Goal: Task Accomplishment & Management: Complete application form

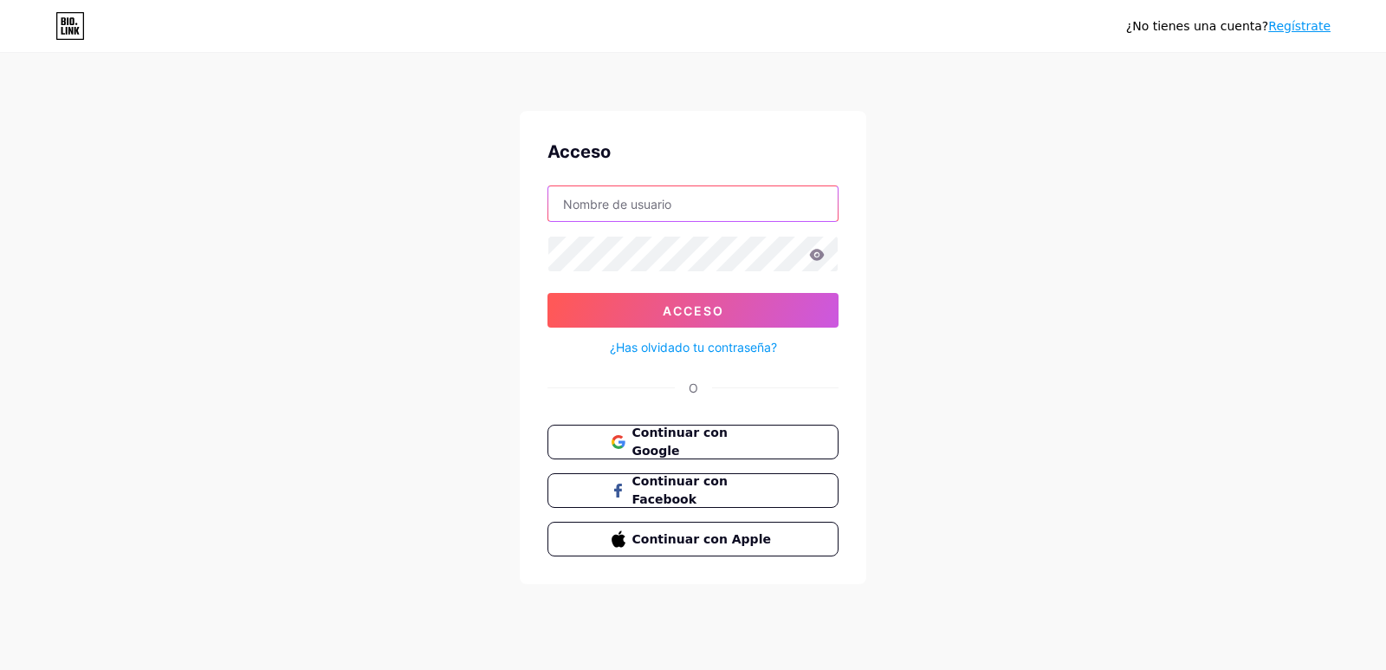
click at [642, 206] on input "text" at bounding box center [692, 203] width 289 height 35
click at [974, 224] on div "¿No tienes una cuenta? Regístrate Acceso Acceso ¿Has olvidado tu contraseña? O …" at bounding box center [693, 319] width 1386 height 639
click at [713, 439] on font "Continuar con Google" at bounding box center [679, 441] width 97 height 33
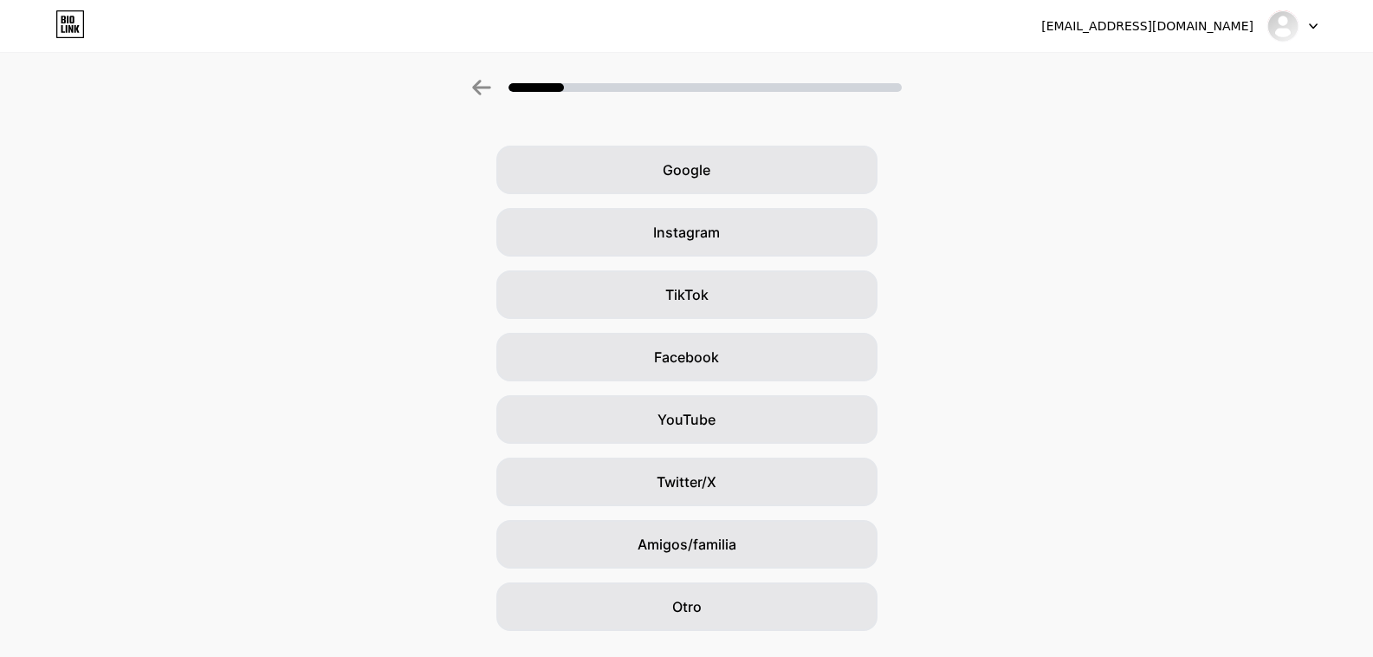
scroll to position [90, 0]
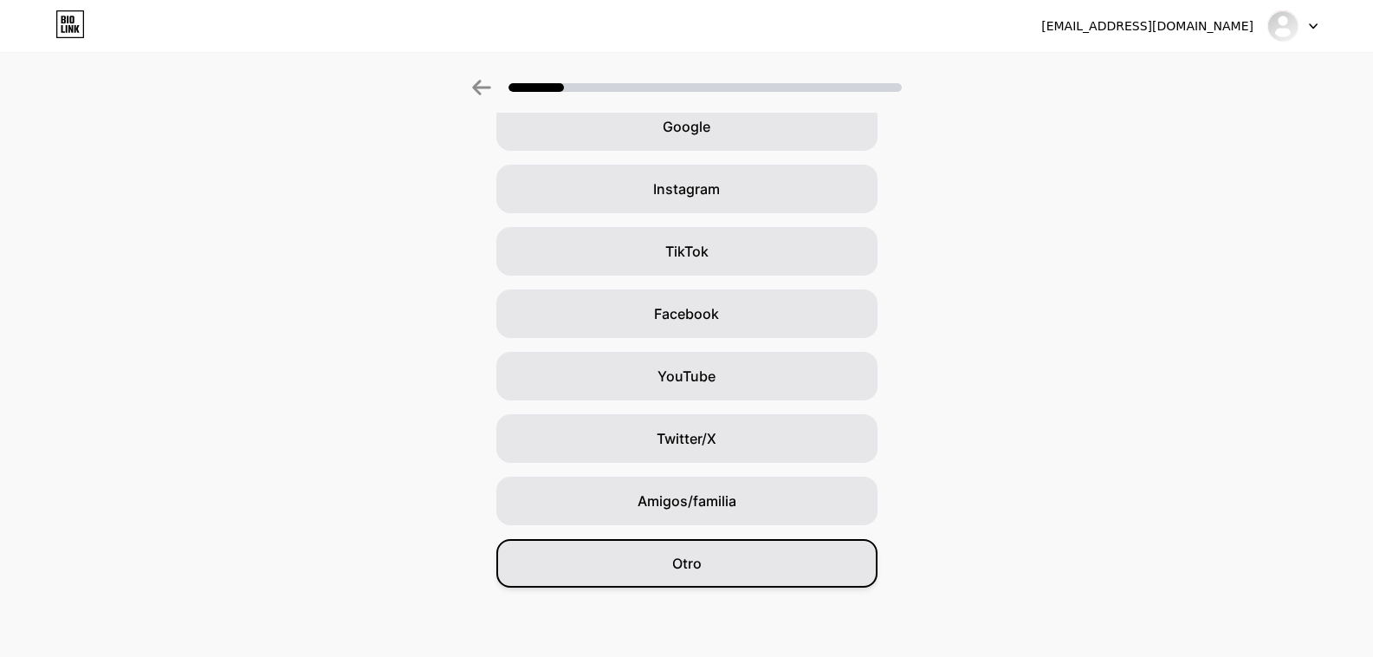
click at [718, 544] on div "Otro" at bounding box center [686, 563] width 381 height 49
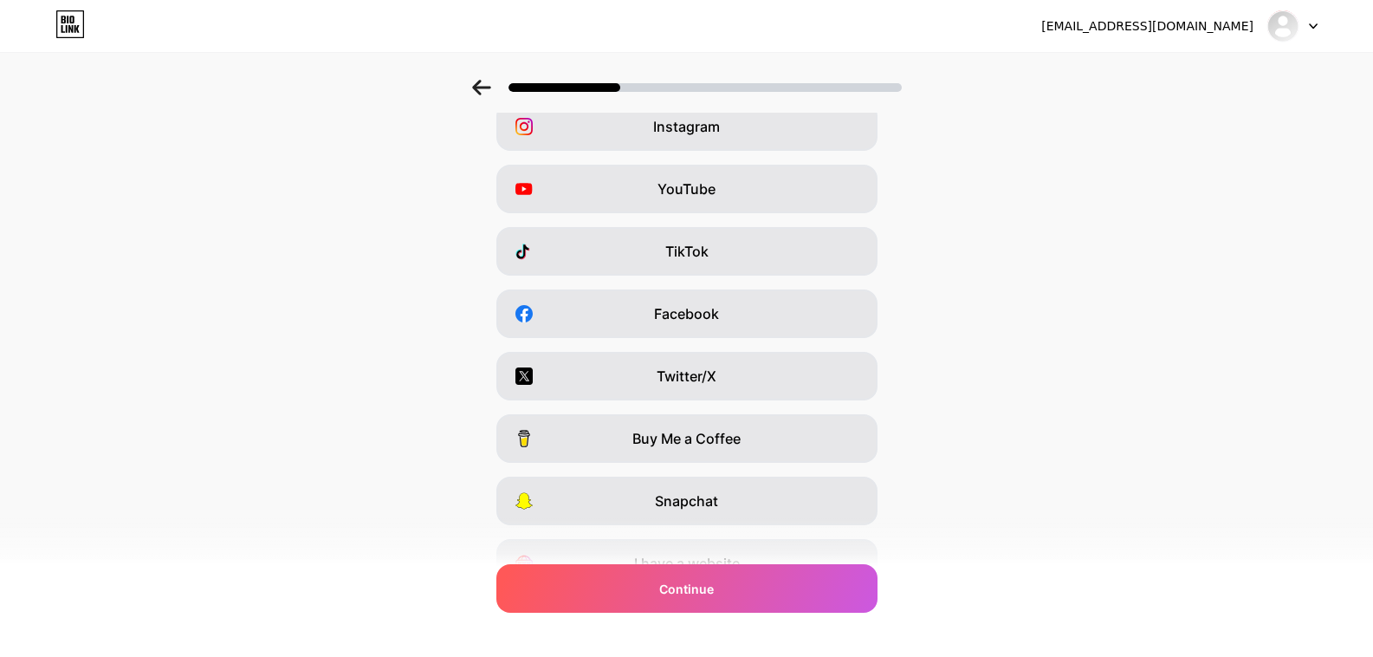
scroll to position [0, 0]
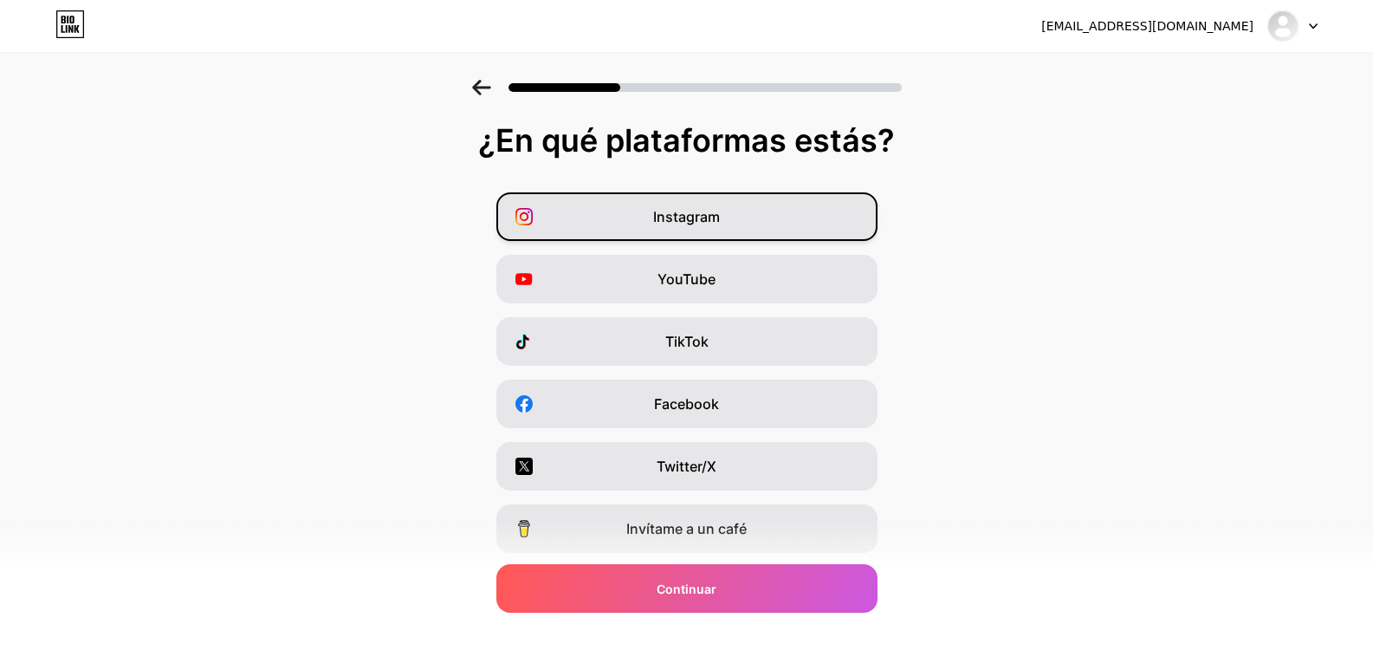
click at [772, 221] on div "Instagram" at bounding box center [686, 216] width 381 height 49
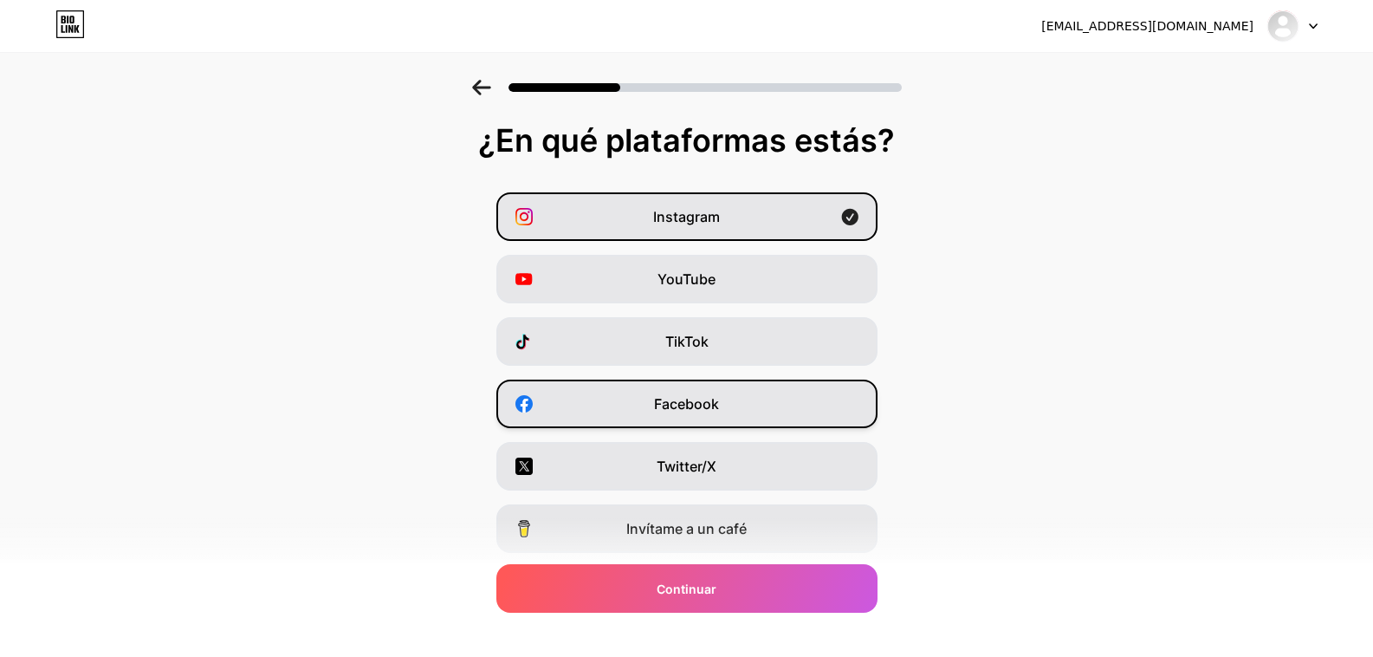
click at [773, 400] on div "Facebook" at bounding box center [686, 403] width 381 height 49
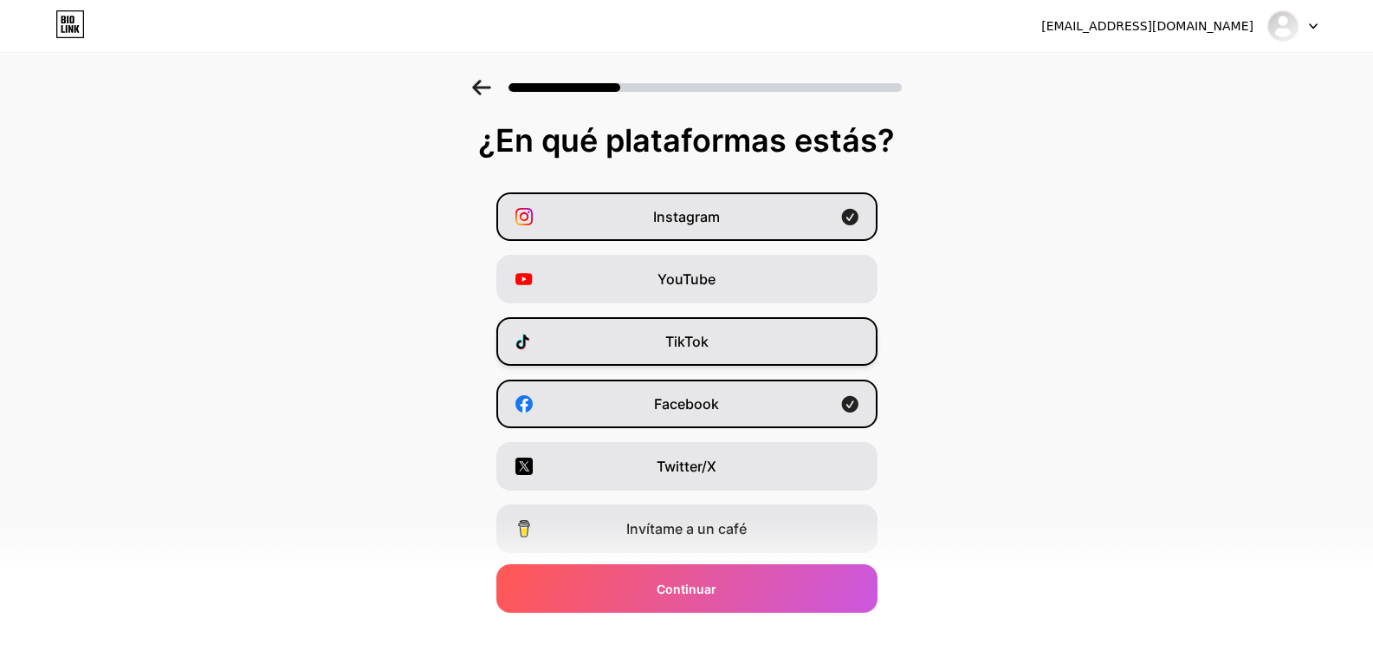
click at [792, 356] on div "TikTok" at bounding box center [686, 341] width 381 height 49
click at [792, 345] on div "TikTok" at bounding box center [686, 341] width 381 height 49
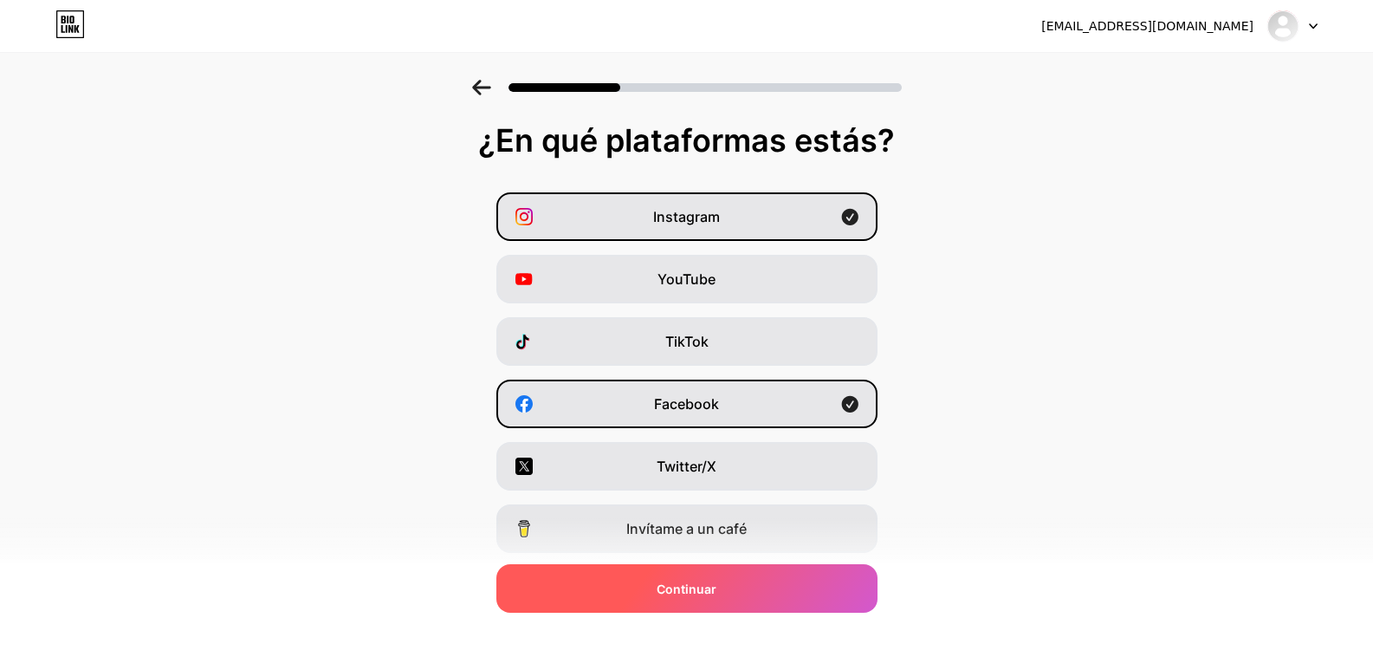
click at [751, 591] on div "Continuar" at bounding box center [686, 588] width 381 height 49
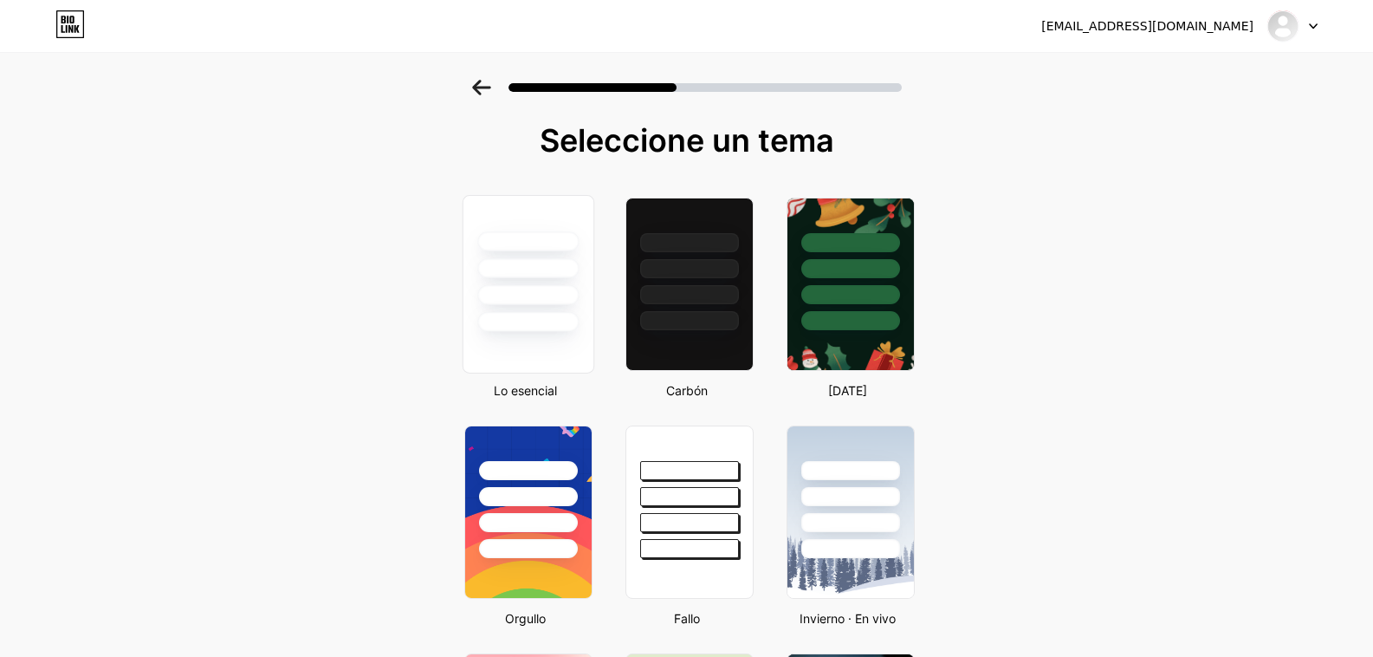
click at [563, 321] on div at bounding box center [527, 322] width 101 height 20
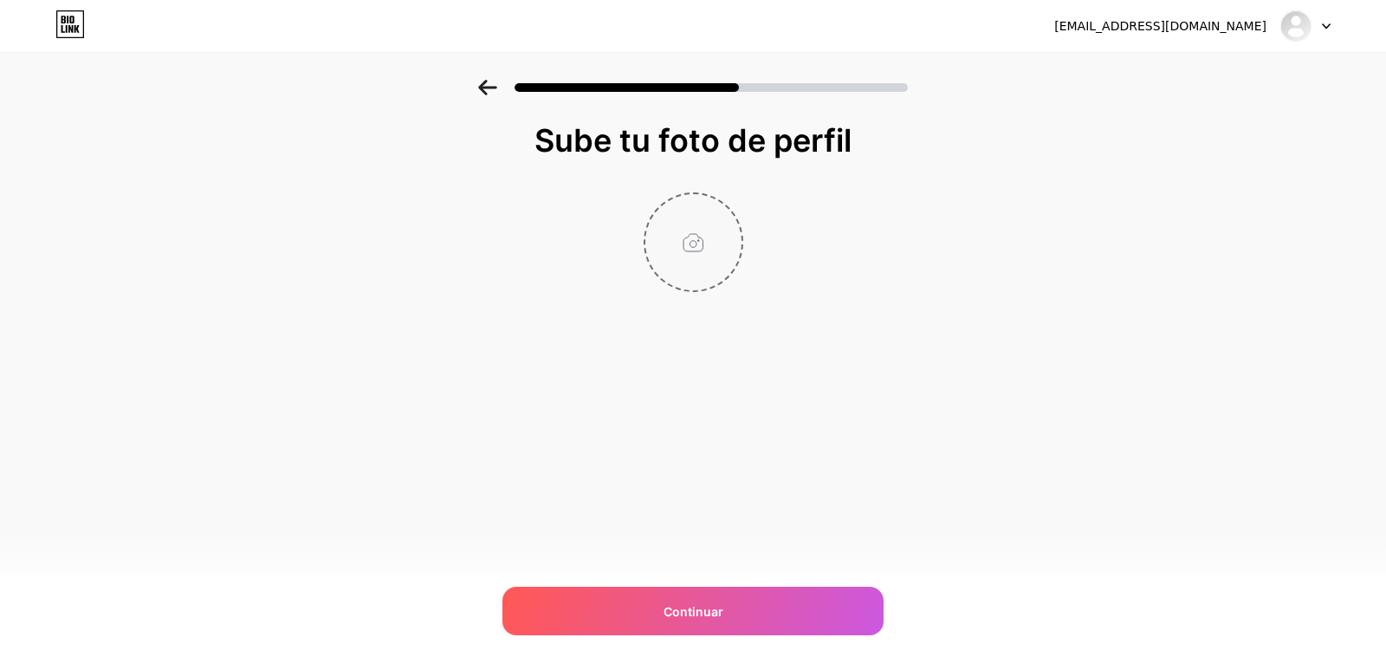
click at [670, 234] on input "file" at bounding box center [693, 242] width 96 height 96
type input "C:\fakepath\Logo pietra.png"
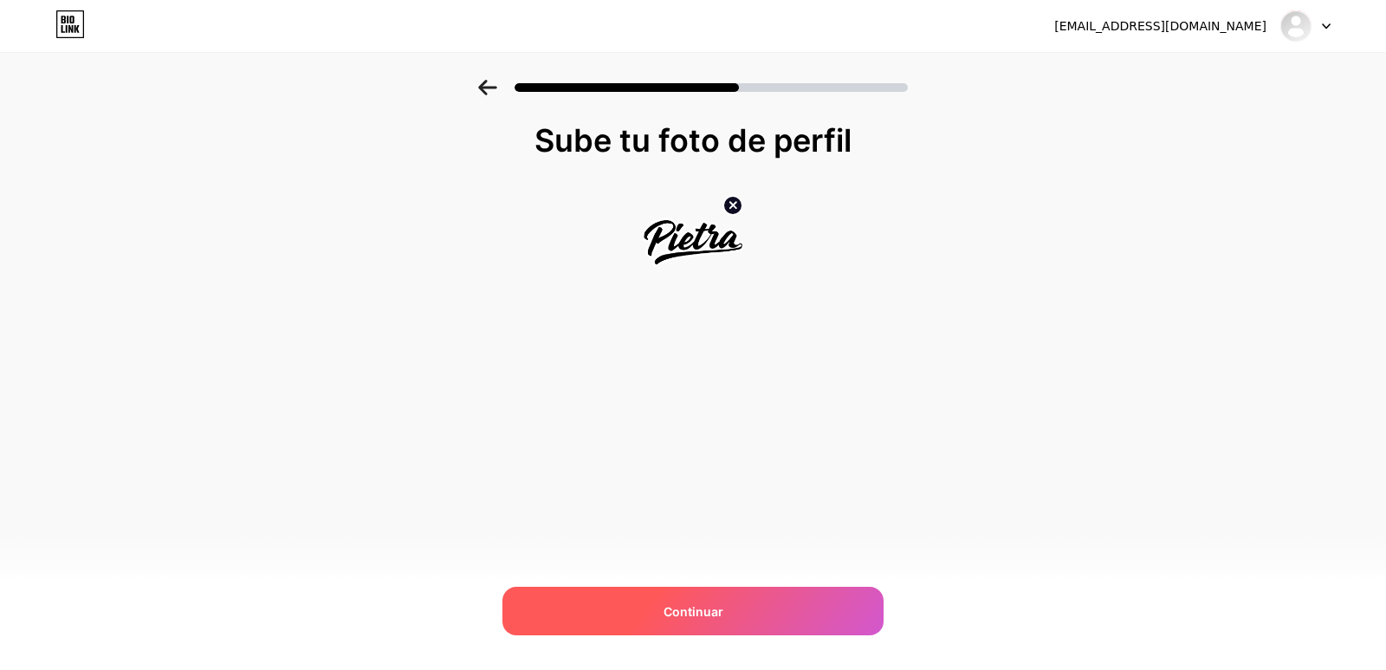
click at [719, 599] on div "Continuar" at bounding box center [692, 610] width 381 height 49
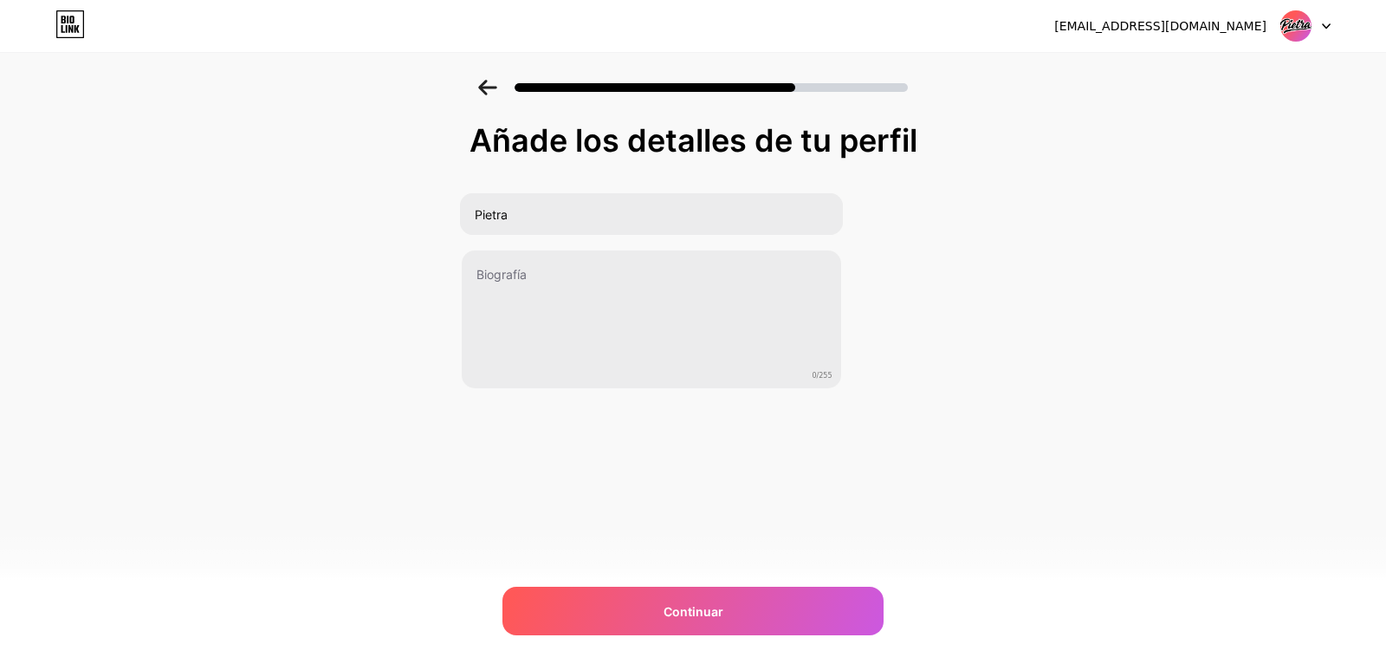
click at [555, 226] on input "Pietra" at bounding box center [650, 214] width 383 height 42
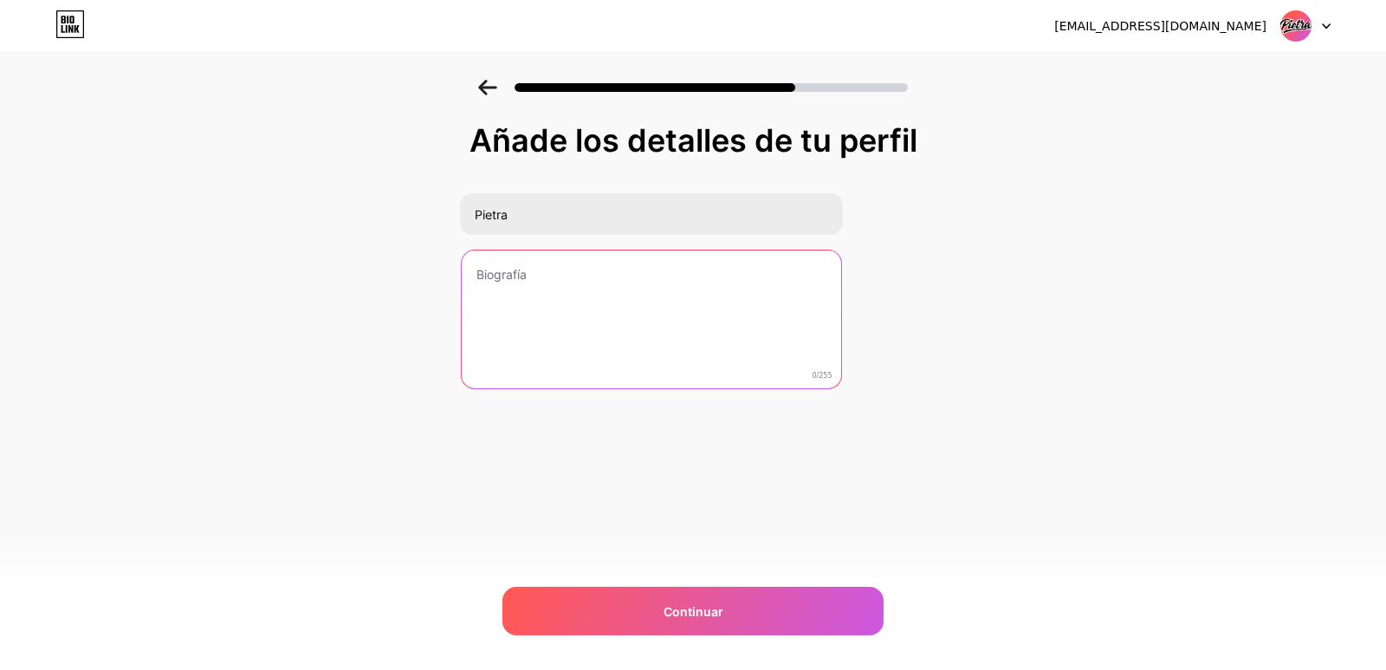
click at [555, 271] on textarea at bounding box center [651, 319] width 379 height 139
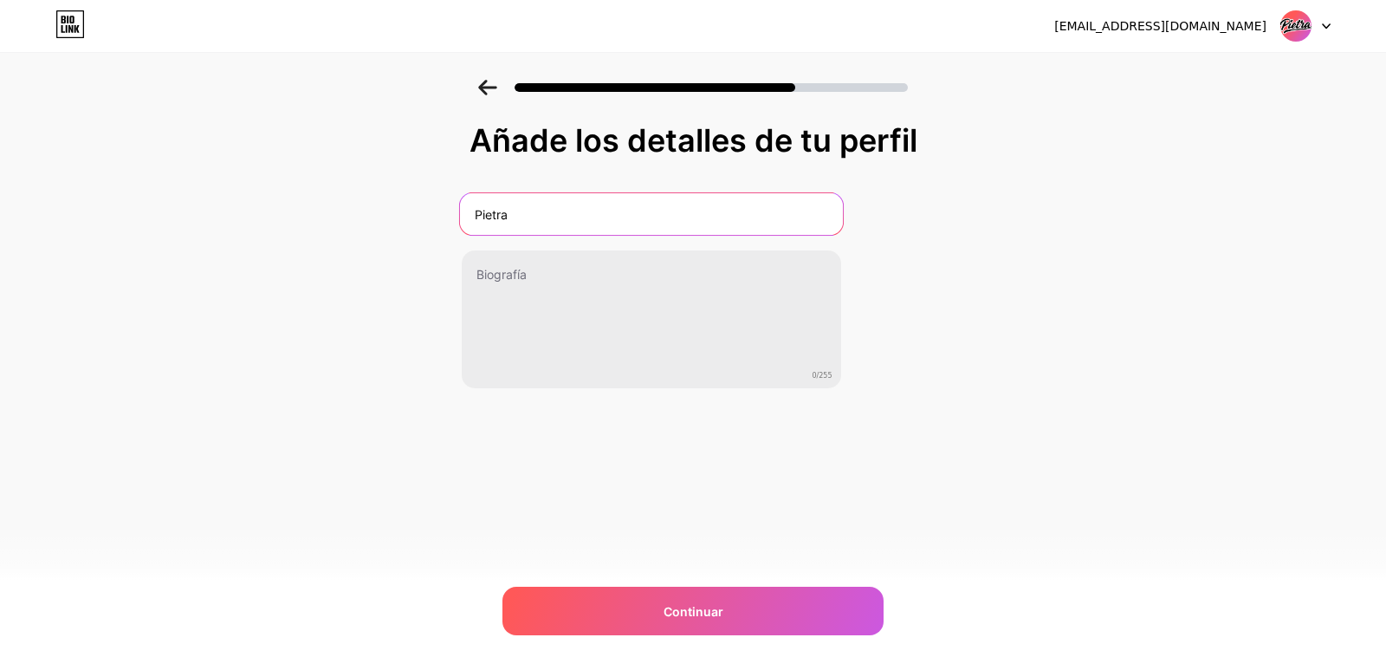
click at [483, 216] on input "Pietra" at bounding box center [650, 214] width 383 height 42
click at [534, 211] on input "Pietra" at bounding box center [650, 214] width 383 height 42
type input "Pietra S.A."
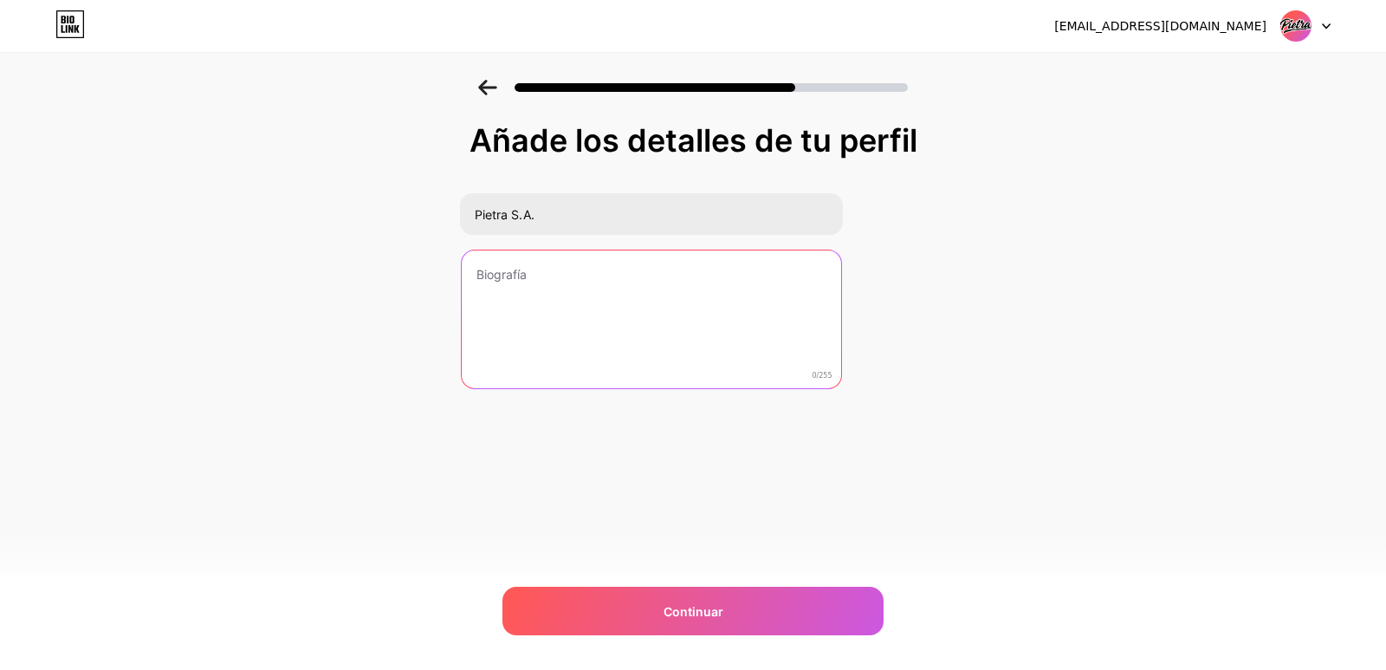
click at [577, 286] on textarea at bounding box center [651, 319] width 379 height 139
click at [555, 279] on textarea at bounding box center [651, 319] width 379 height 139
click at [508, 269] on textarea at bounding box center [651, 319] width 379 height 139
click at [605, 286] on textarea at bounding box center [651, 319] width 379 height 139
click at [509, 270] on textarea at bounding box center [650, 319] width 383 height 141
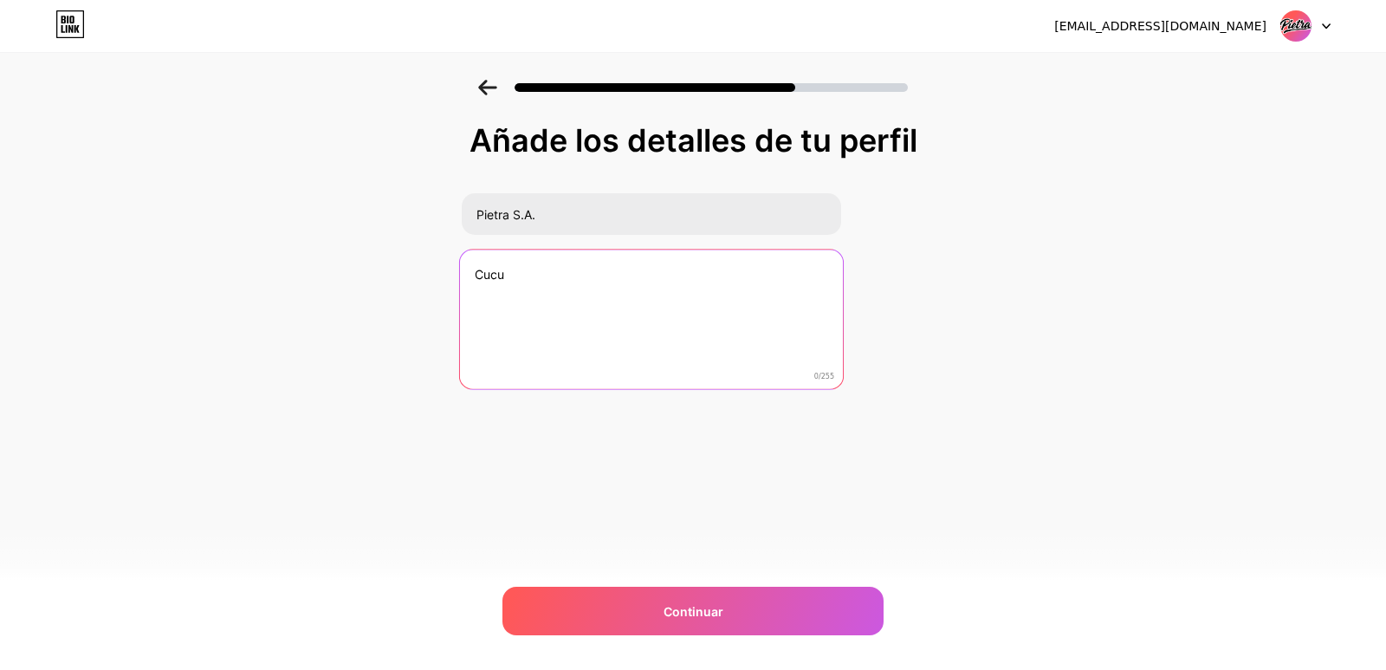
click at [513, 278] on textarea "Cucu" at bounding box center [650, 319] width 383 height 141
type textarea "Cucuruchos con la mejor calidad y precios. Industria Pietra orgullosamente Para…"
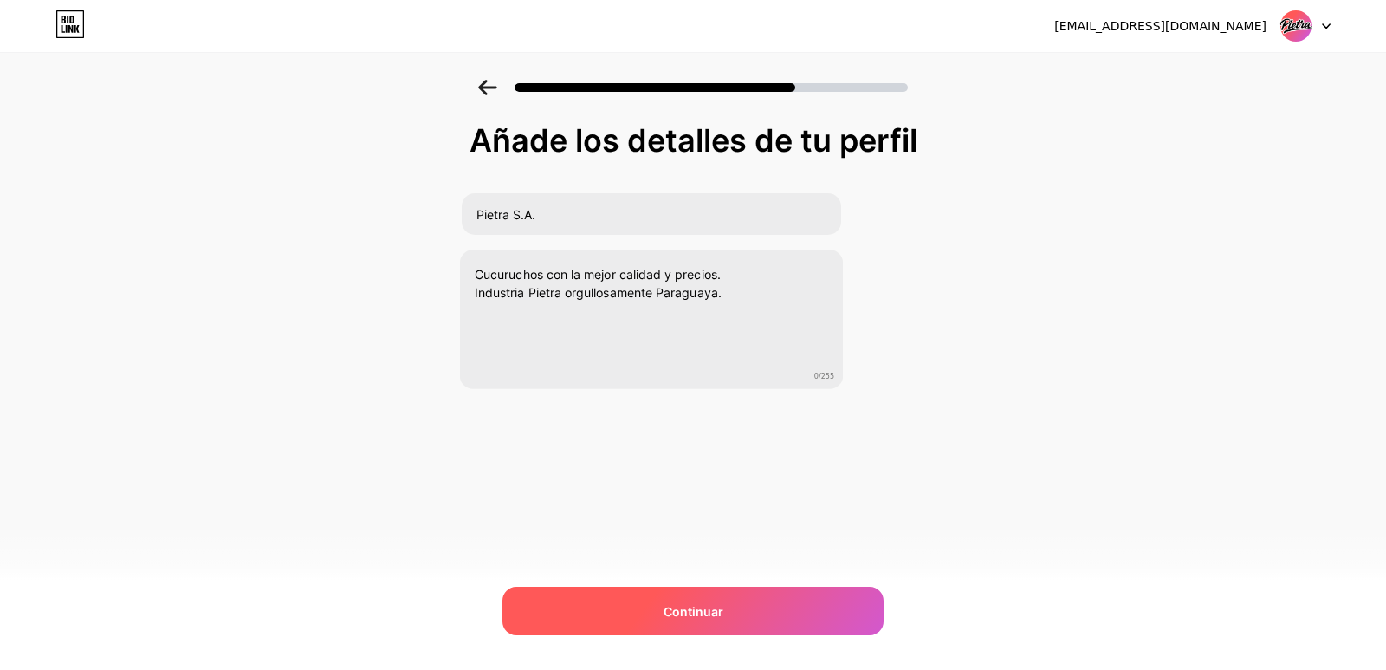
click at [719, 615] on font "Continuar" at bounding box center [694, 611] width 60 height 15
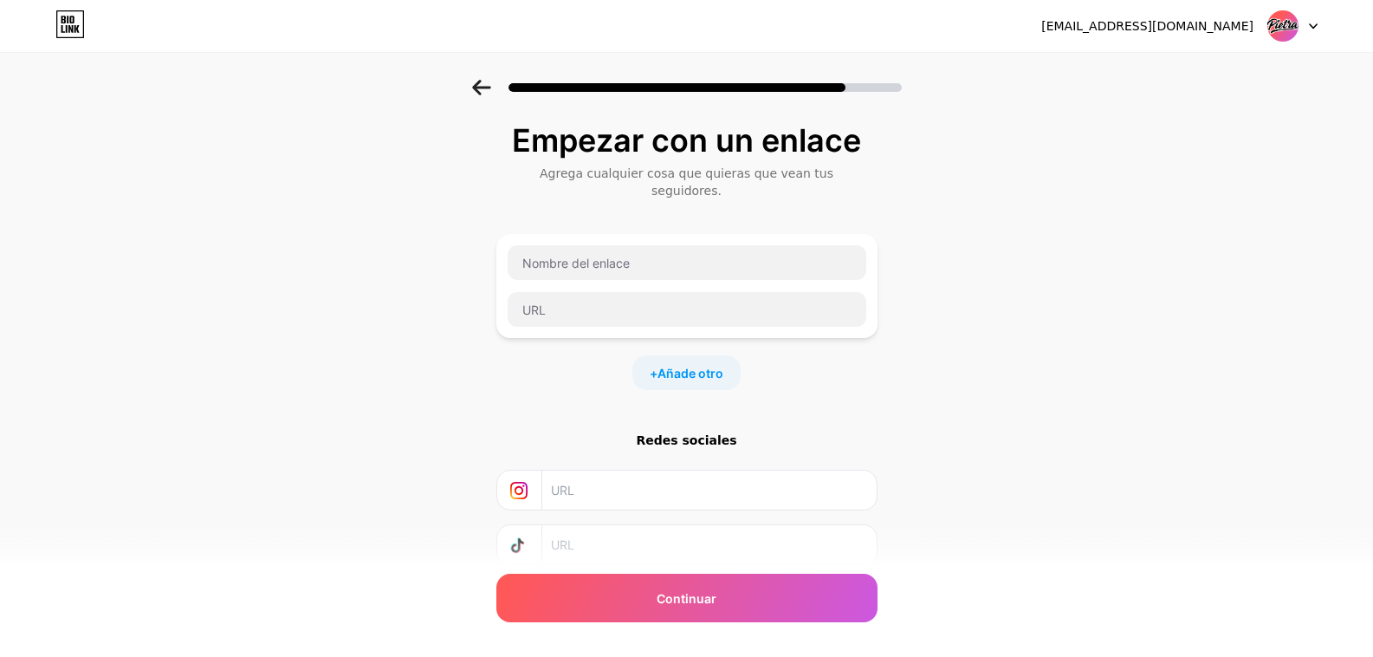
scroll to position [90, 0]
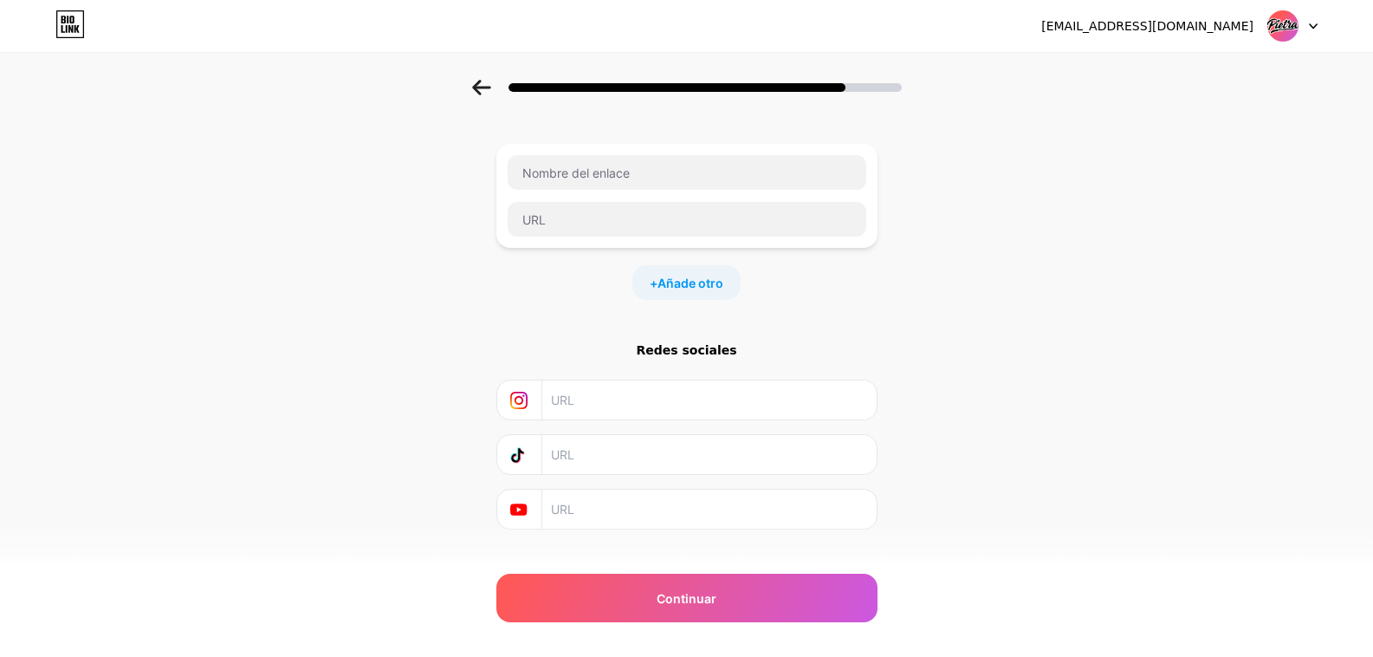
click at [1317, 29] on icon at bounding box center [1313, 26] width 9 height 6
click at [1308, 21] on div at bounding box center [1292, 25] width 50 height 31
click at [1317, 28] on icon at bounding box center [1313, 26] width 9 height 6
click at [1313, 26] on icon at bounding box center [1313, 26] width 9 height 6
click at [1008, 217] on div "Empezar con un enlace Agrega cualquier cosa que quieras que vean tus seguidores…" at bounding box center [686, 303] width 1373 height 626
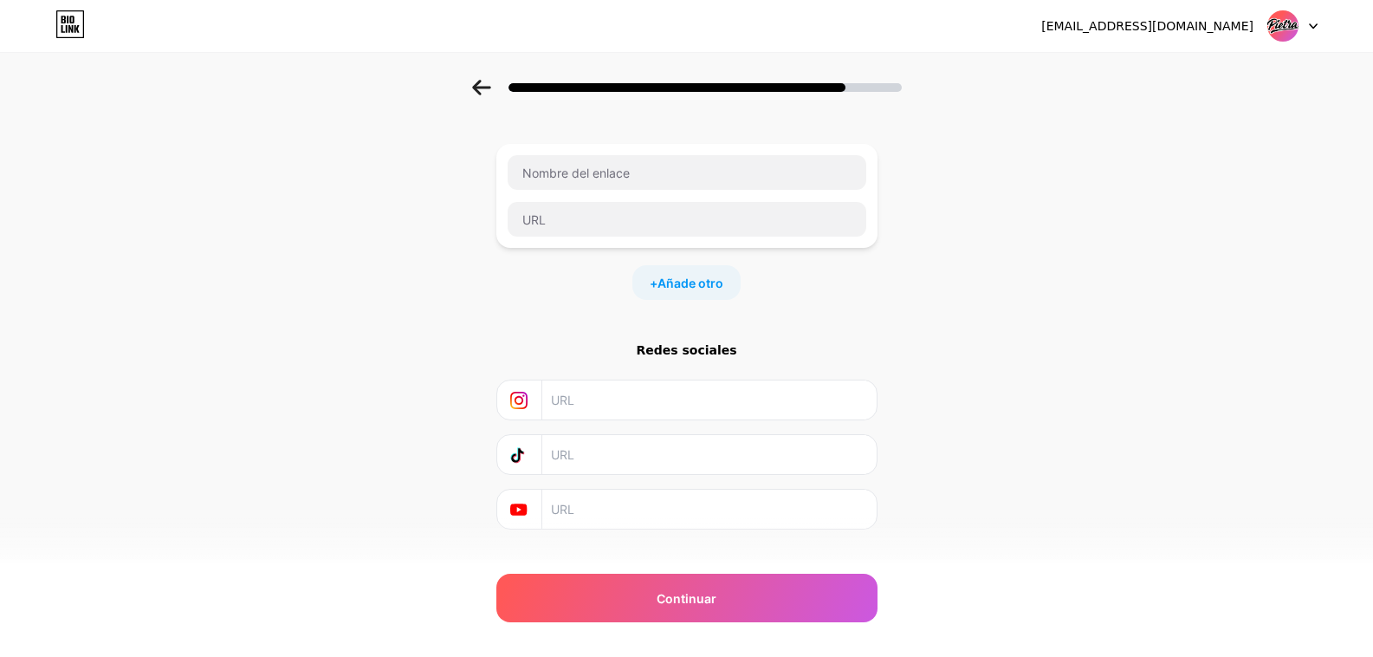
click at [714, 353] on div "Empezar con un enlace Agrega cualquier cosa que quieras que vean tus seguidores…" at bounding box center [686, 281] width 381 height 496
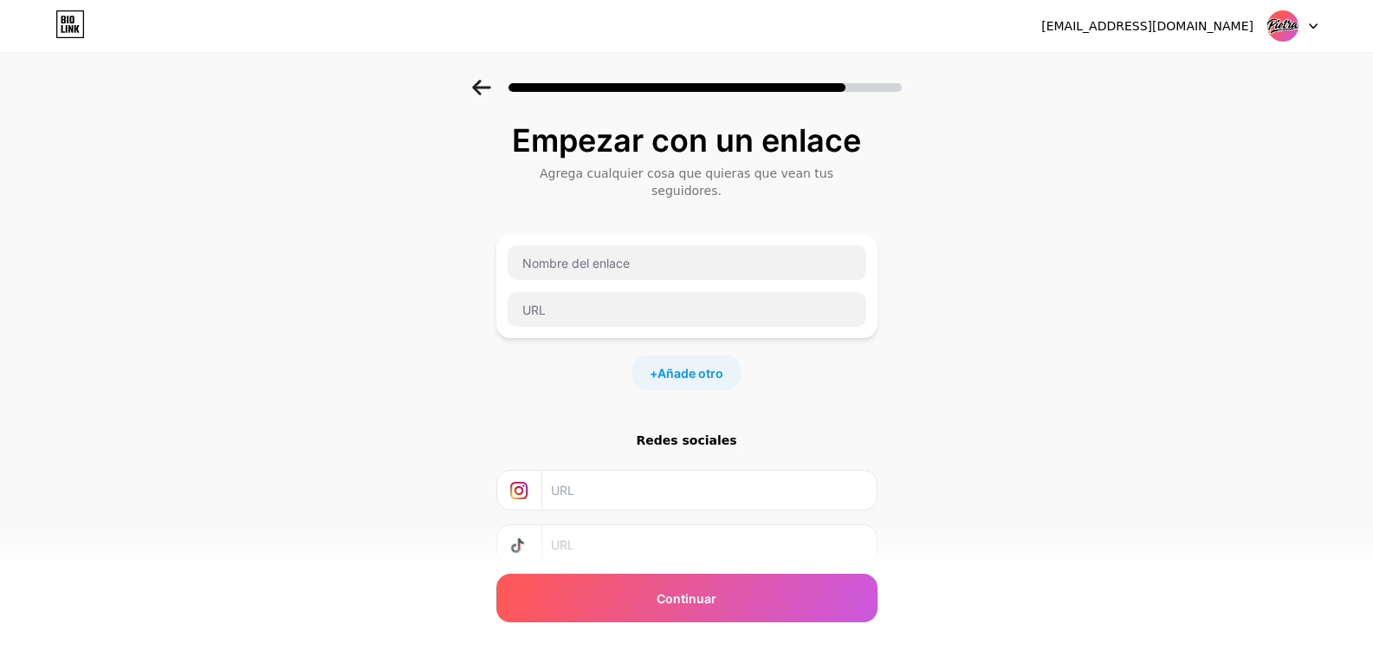
click at [702, 366] on font "Añade otro" at bounding box center [690, 373] width 66 height 15
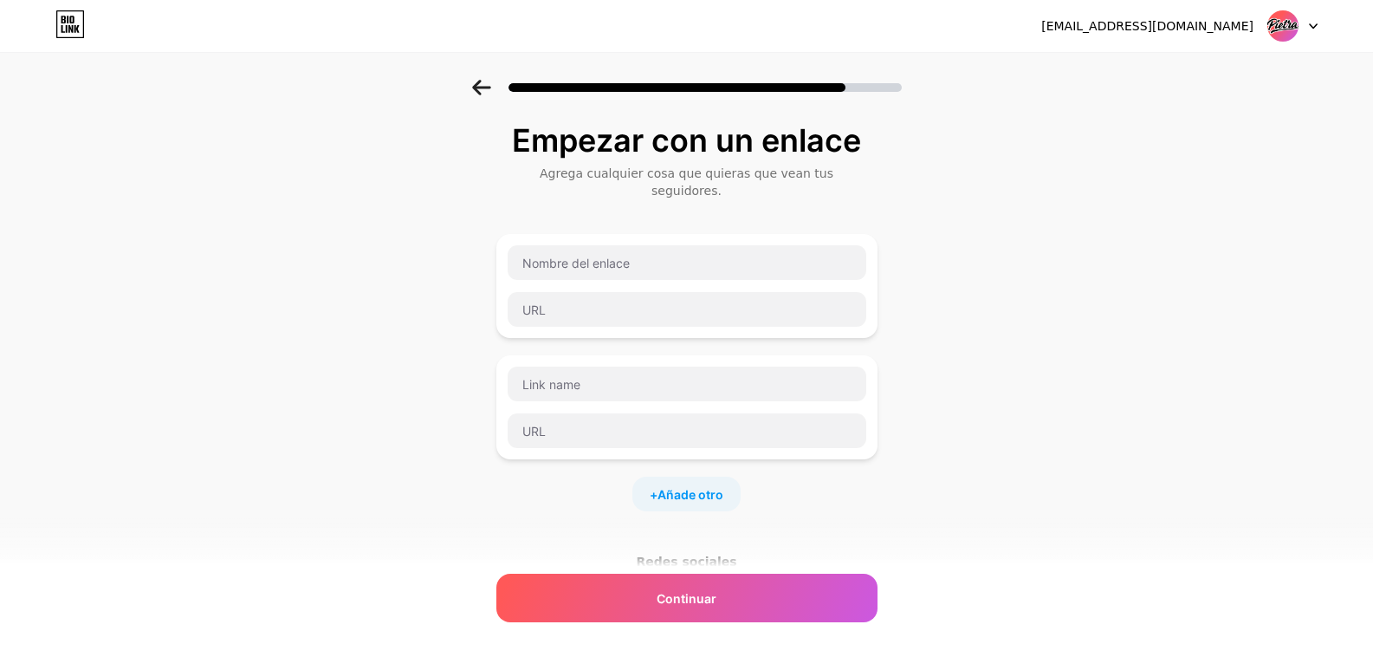
click at [674, 598] on font "Continuar" at bounding box center [687, 598] width 60 height 15
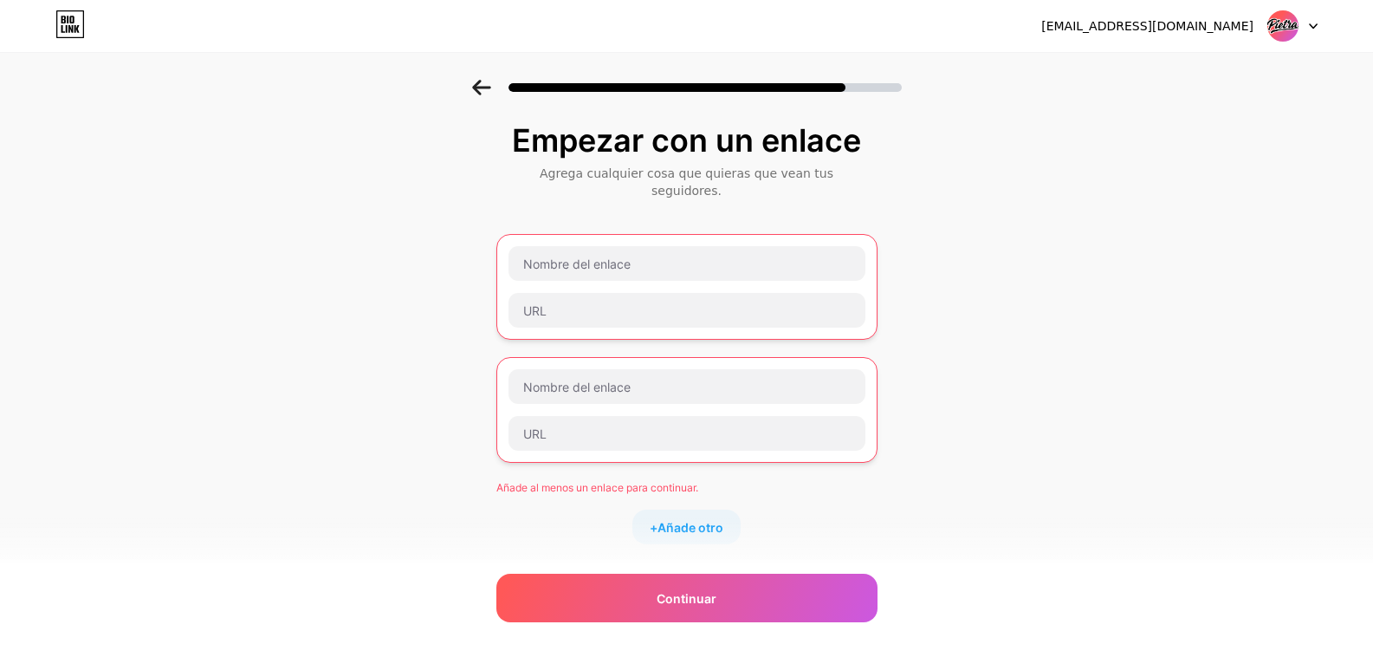
click at [486, 85] on icon at bounding box center [481, 88] width 19 height 16
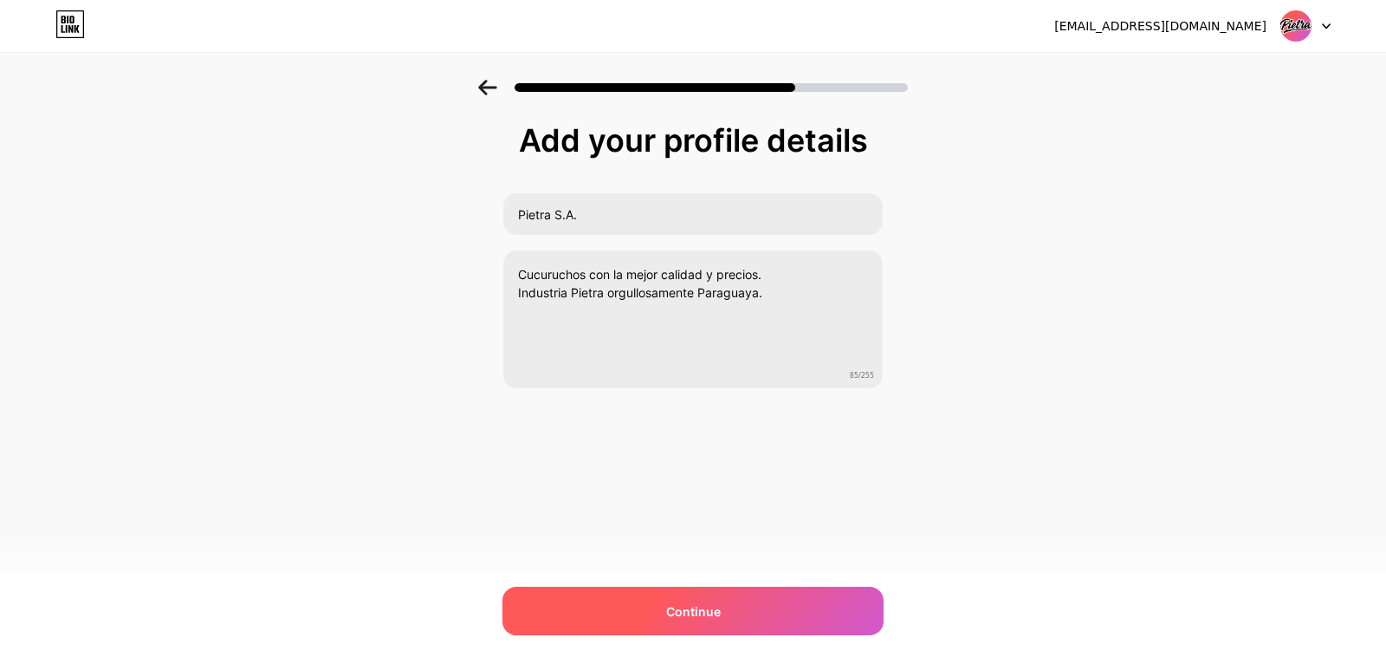
click at [695, 612] on span "Continue" at bounding box center [693, 611] width 55 height 18
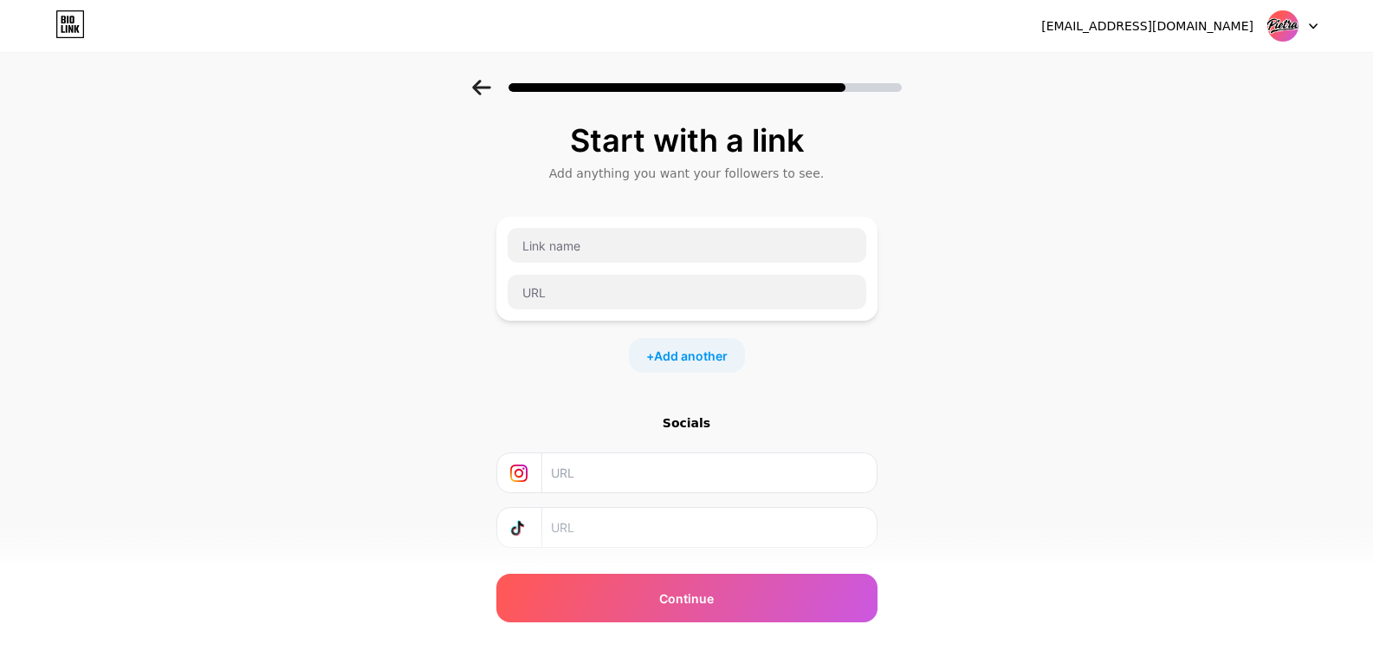
click at [541, 477] on div at bounding box center [520, 472] width 46 height 39
click at [528, 519] on icon at bounding box center [518, 527] width 17 height 17
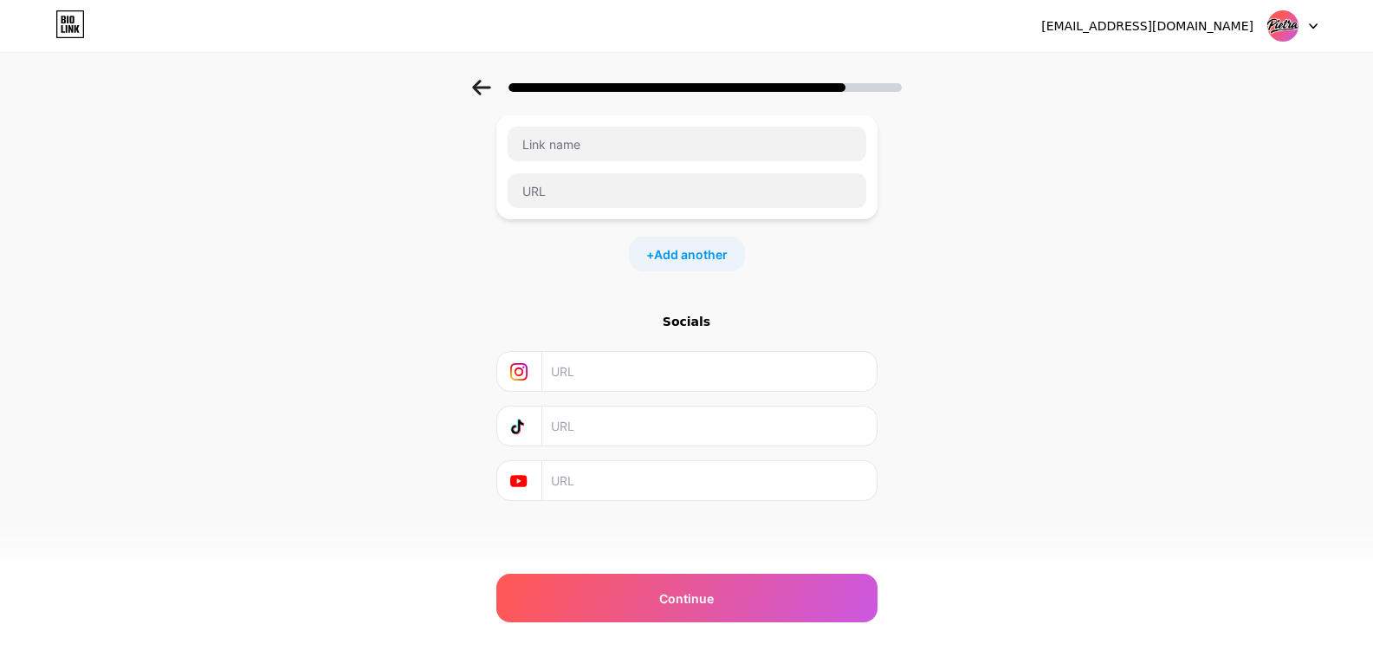
click at [528, 369] on icon at bounding box center [518, 371] width 17 height 17
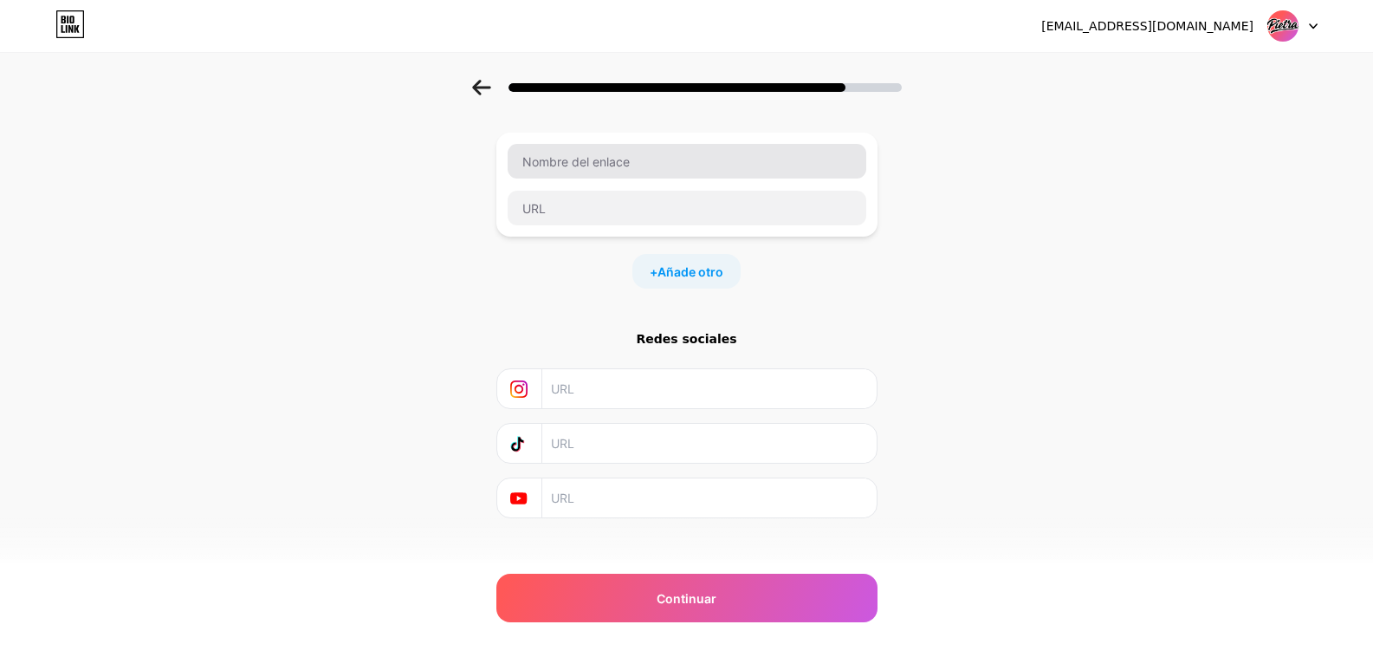
click at [565, 254] on div "+ Añade otro" at bounding box center [686, 271] width 381 height 35
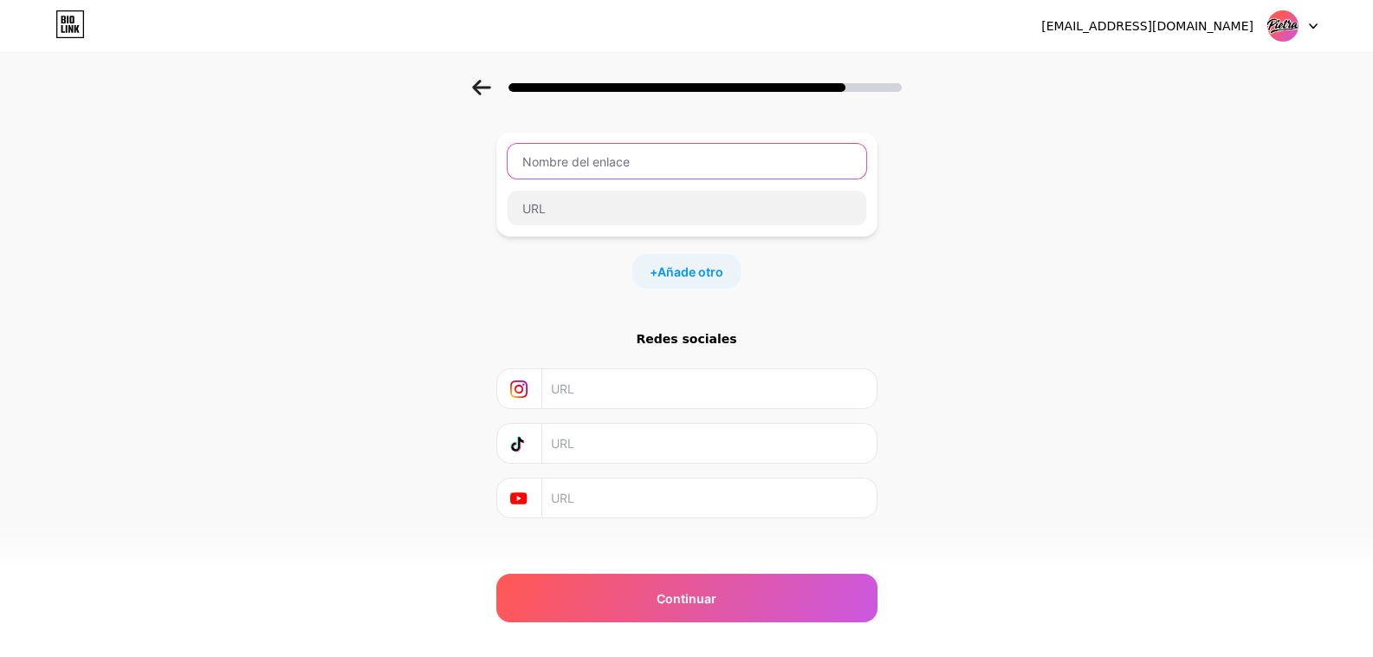
click at [629, 178] on input "text" at bounding box center [687, 161] width 359 height 35
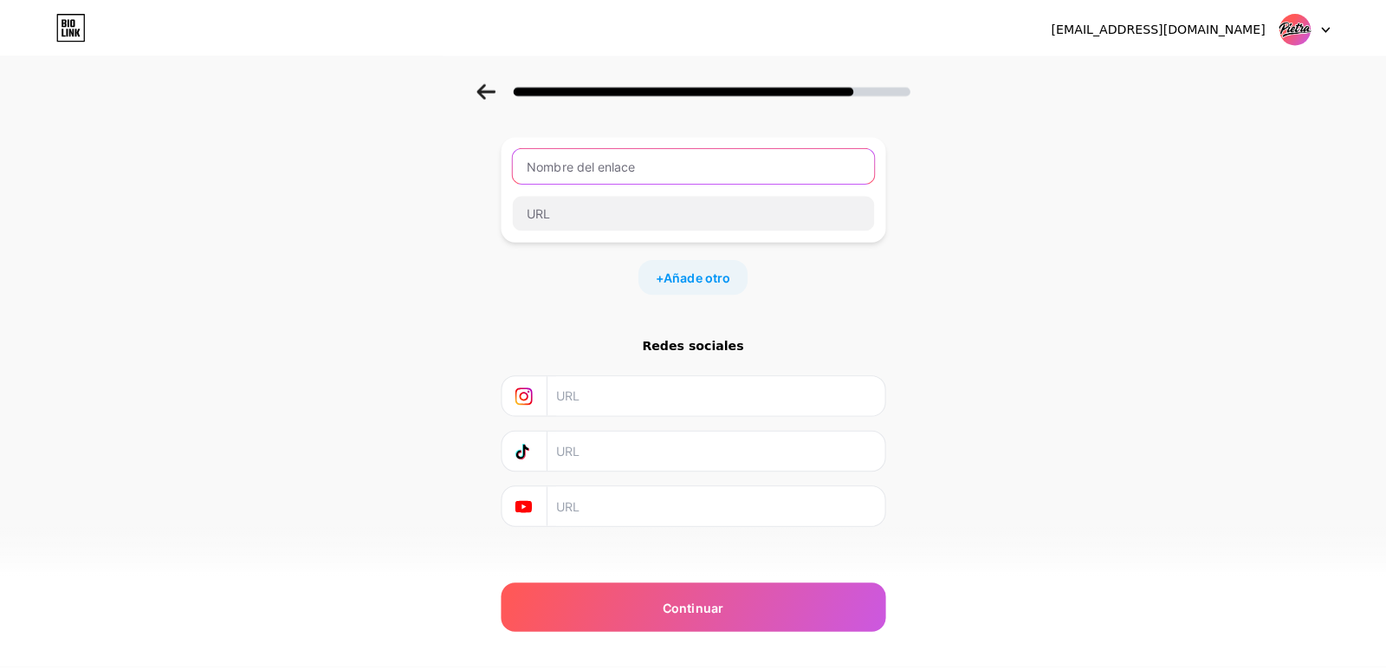
scroll to position [0, 0]
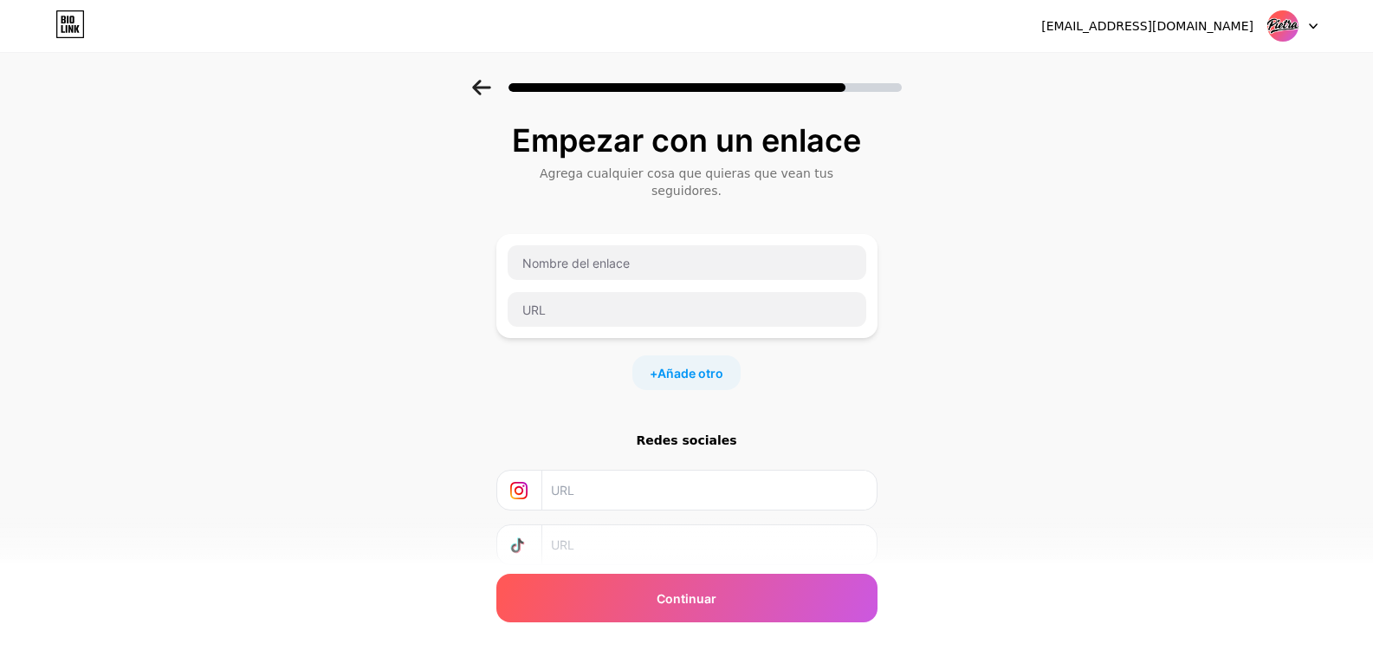
click at [1308, 27] on div at bounding box center [1292, 25] width 50 height 31
click at [1312, 25] on icon at bounding box center [1313, 26] width 7 height 4
click at [1313, 23] on icon at bounding box center [1313, 26] width 9 height 6
click at [0, 0] on font "Cerrar sesión" at bounding box center [0, 0] width 0 height 0
click at [1034, 130] on div "Empezar con un enlace Agrega cualquier cosa que quieras que vean tus seguidores…" at bounding box center [686, 393] width 1373 height 626
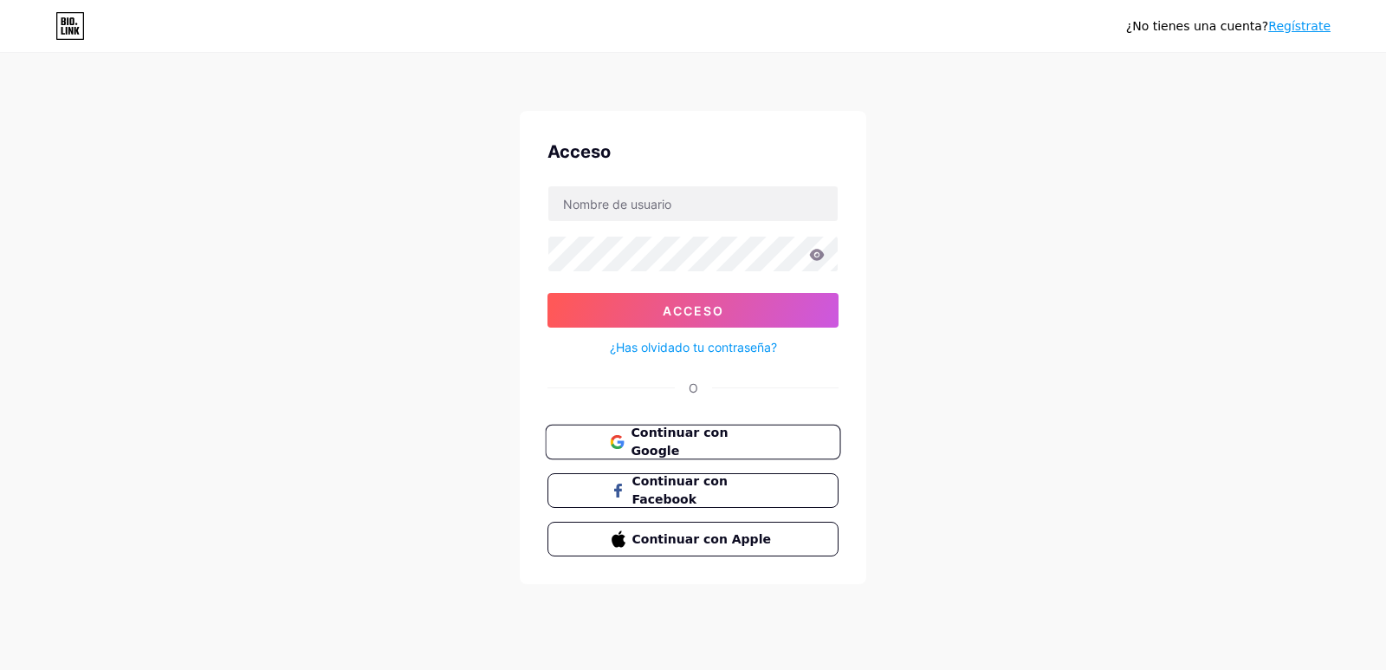
click at [796, 457] on button "Continuar con Google" at bounding box center [692, 442] width 295 height 36
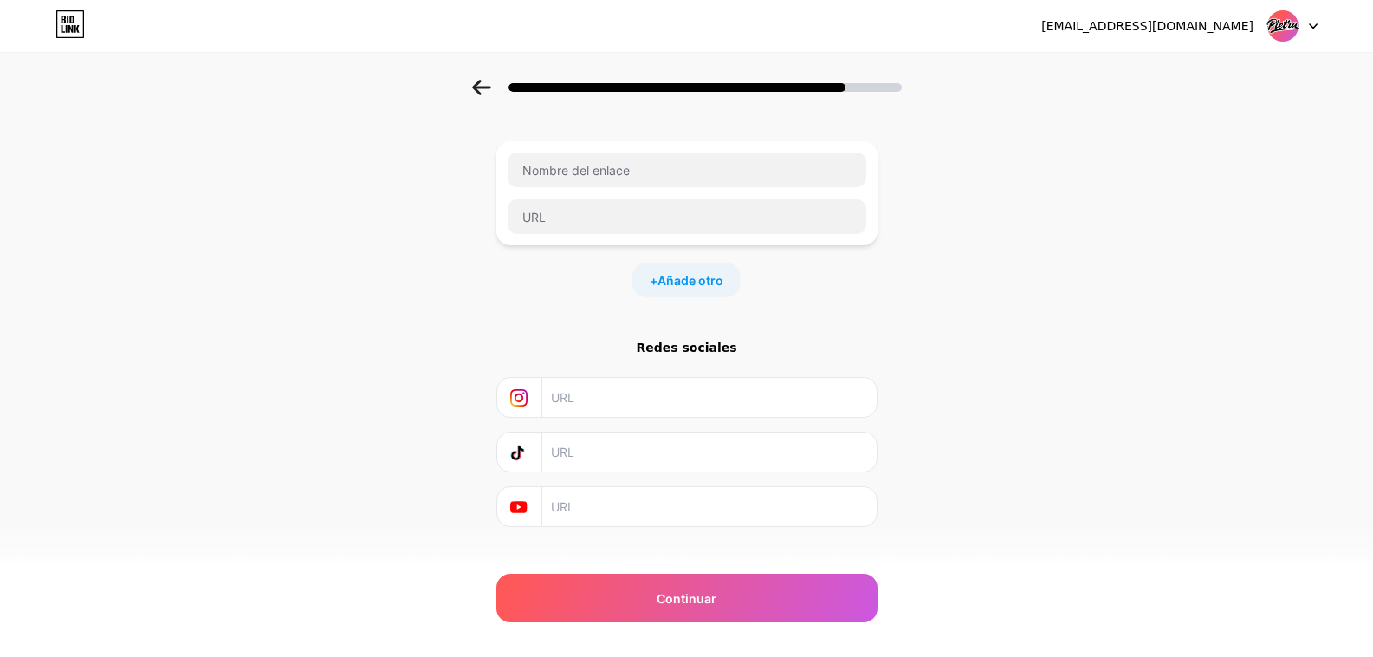
scroll to position [101, 0]
click at [528, 435] on icon at bounding box center [518, 443] width 17 height 17
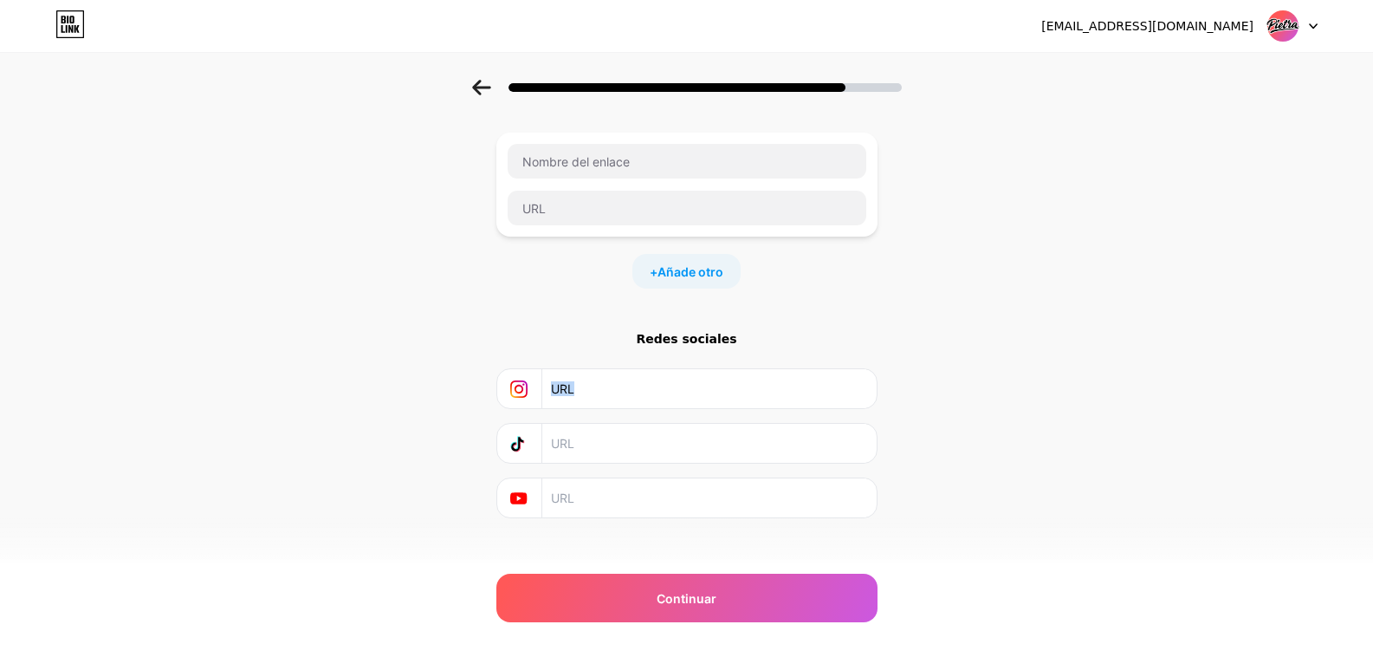
click at [528, 435] on icon at bounding box center [518, 443] width 17 height 17
click at [586, 369] on input "text" at bounding box center [708, 388] width 314 height 39
drag, startPoint x: 584, startPoint y: 373, endPoint x: 597, endPoint y: 385, distance: 17.2
click at [585, 373] on input "text" at bounding box center [708, 388] width 314 height 39
click at [1053, 313] on div "Empezar con un enlace Agrega cualquier cosa que quieras que vean tus seguidores…" at bounding box center [686, 291] width 1373 height 626
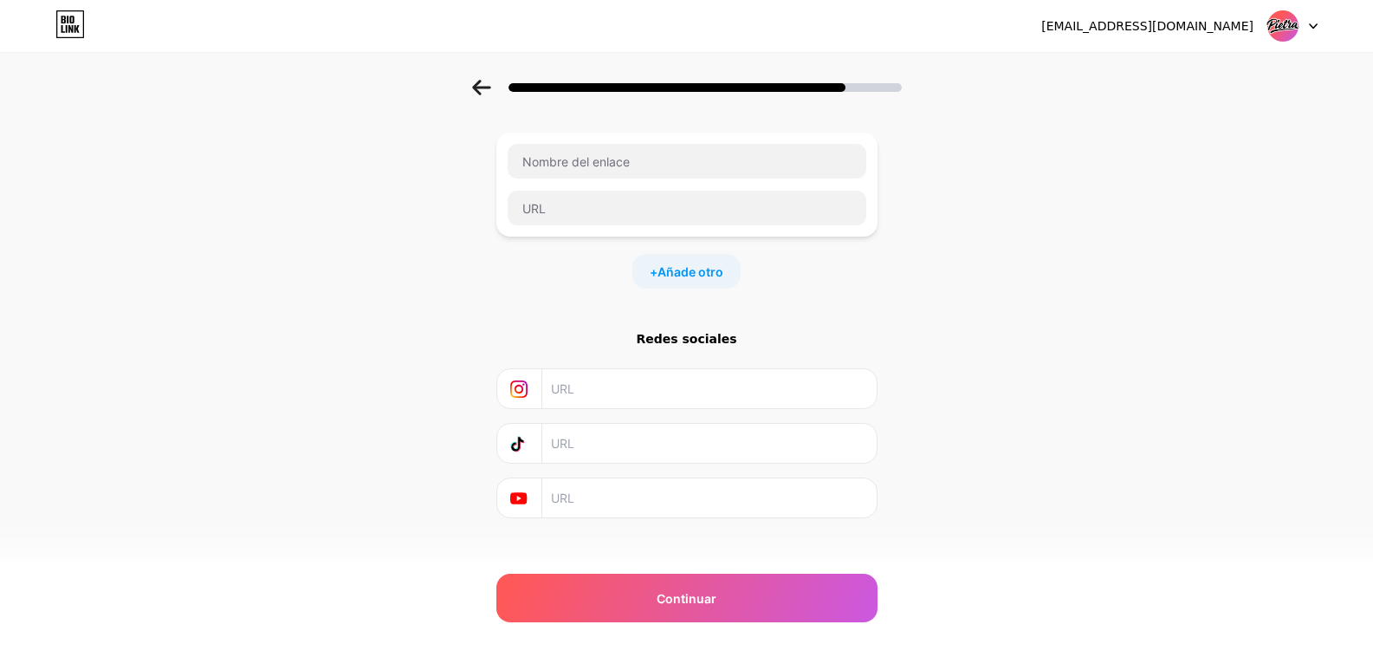
click at [567, 424] on input "text" at bounding box center [708, 443] width 314 height 39
click at [570, 478] on input "text" at bounding box center [708, 497] width 314 height 39
paste input "[URL][DOMAIN_NAME]"
type input "[URL][DOMAIN_NAME]"
click at [587, 433] on input "text" at bounding box center [708, 443] width 314 height 39
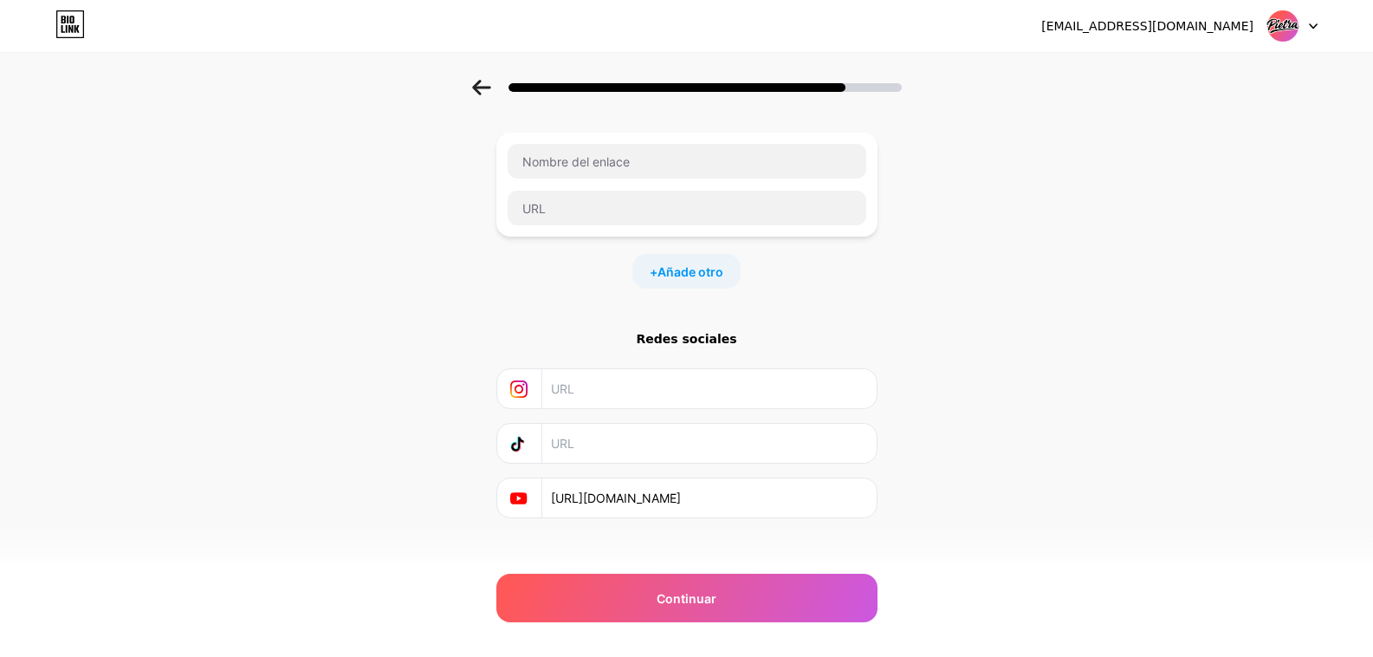
click at [581, 378] on input "text" at bounding box center [708, 388] width 314 height 39
click at [604, 369] on input "text" at bounding box center [708, 388] width 314 height 39
paste input "[URL][DOMAIN_NAME]"
type input "[URL][DOMAIN_NAME]"
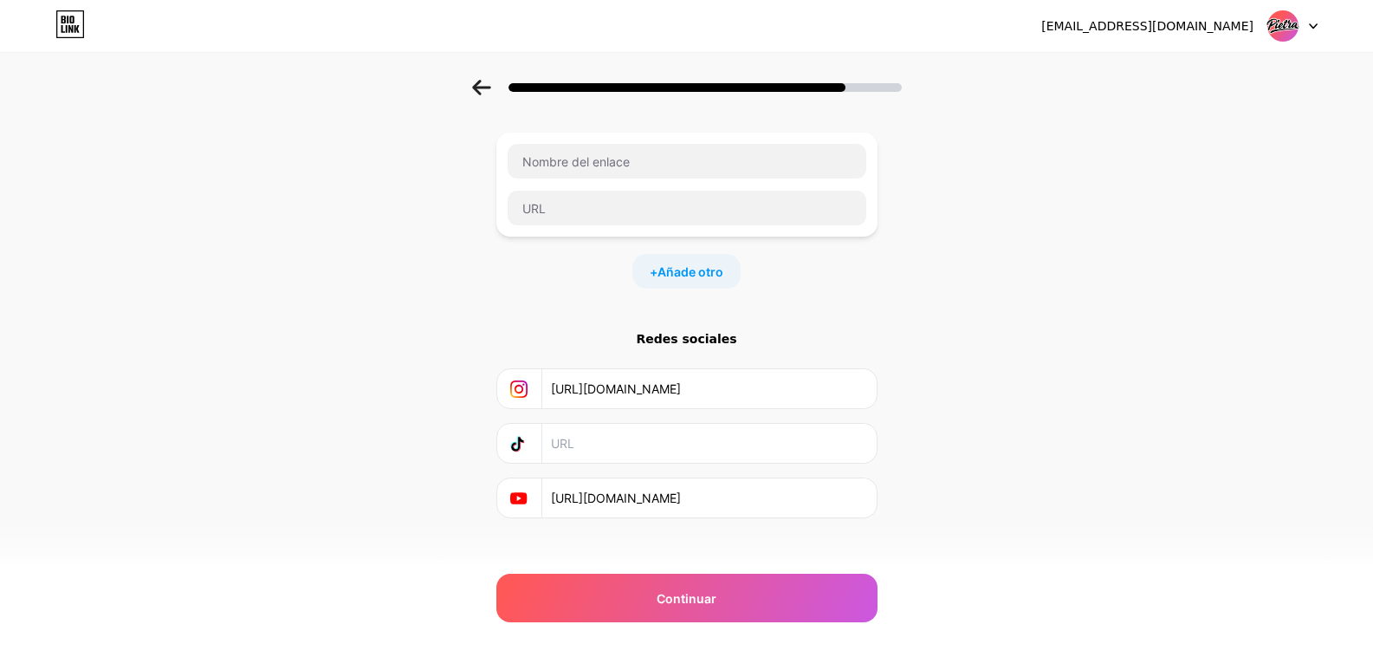
click at [608, 427] on input "text" at bounding box center [708, 443] width 314 height 39
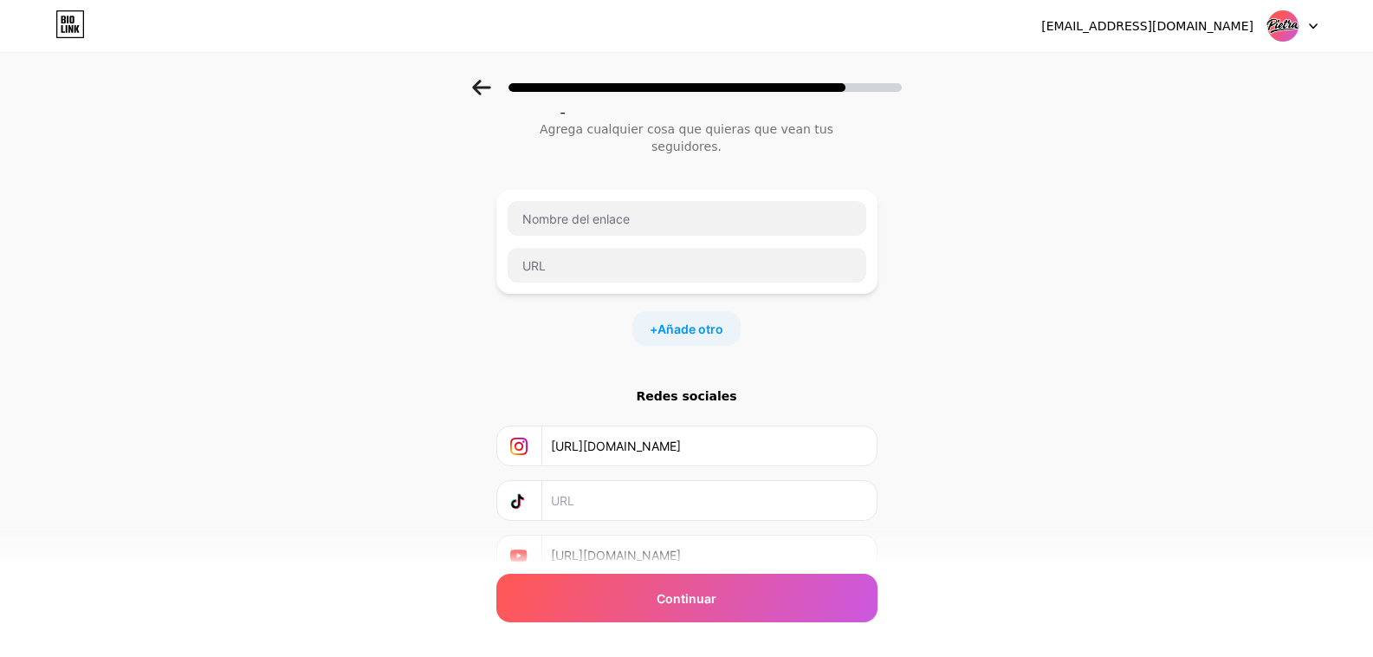
scroll to position [15, 0]
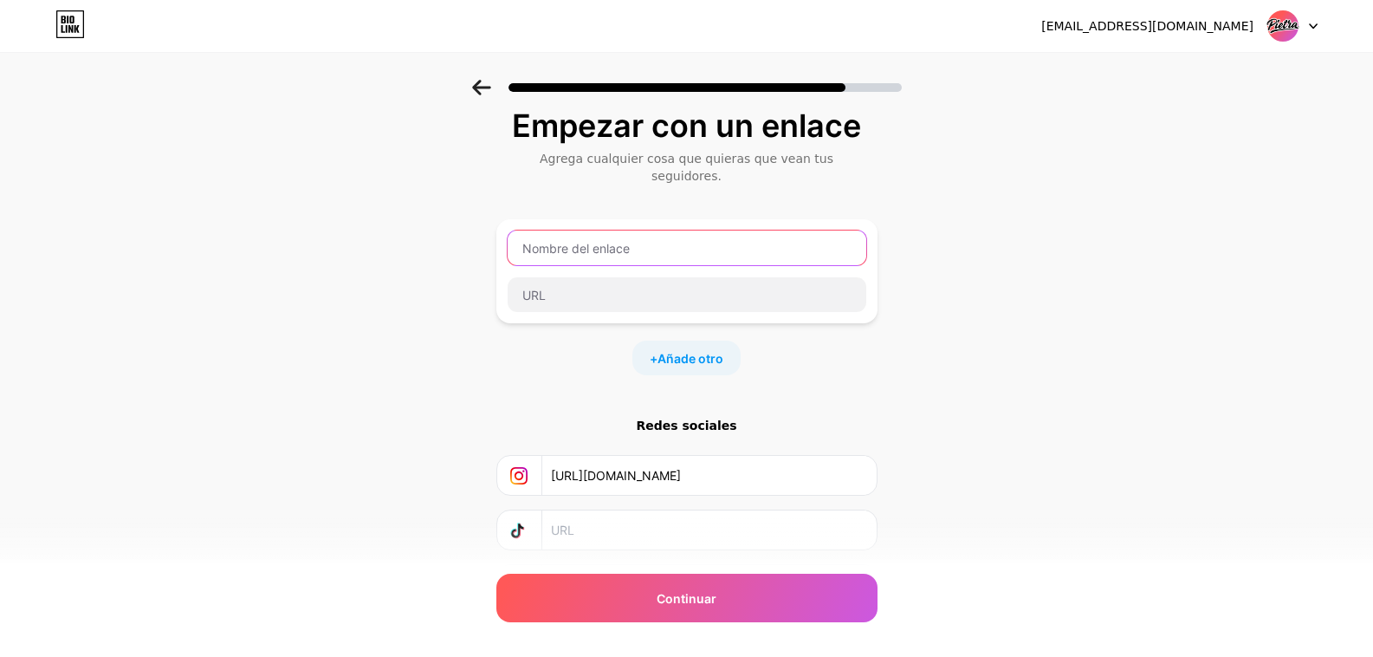
click at [678, 230] on input "text" at bounding box center [687, 247] width 359 height 35
click at [677, 230] on input "text" at bounding box center [687, 247] width 359 height 35
click at [600, 236] on input "Atenci" at bounding box center [687, 247] width 359 height 35
drag, startPoint x: 603, startPoint y: 231, endPoint x: 478, endPoint y: 220, distance: 125.2
click at [478, 220] on div "Empezar con un enlace Agrega cualquier cosa que quieras que vean tus seguidores…" at bounding box center [686, 378] width 1373 height 626
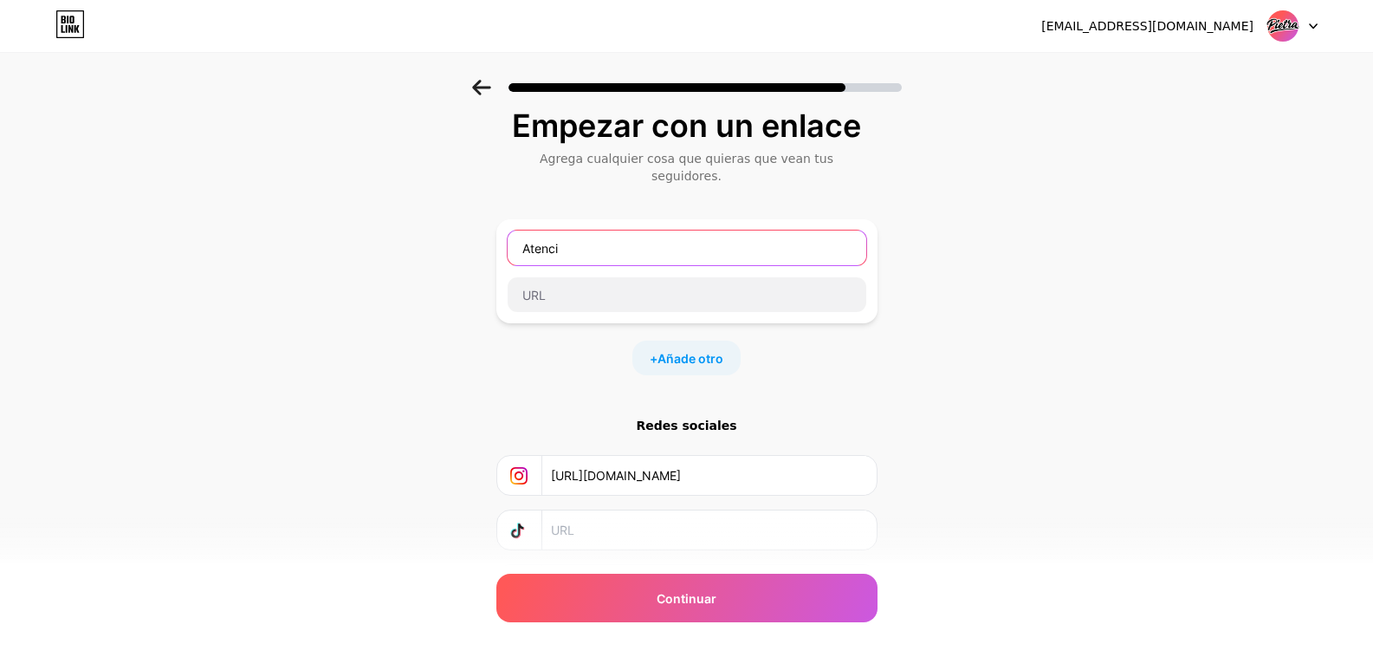
paste input "atención al cliente"
click at [535, 236] on input "atención al cliente" at bounding box center [687, 247] width 359 height 35
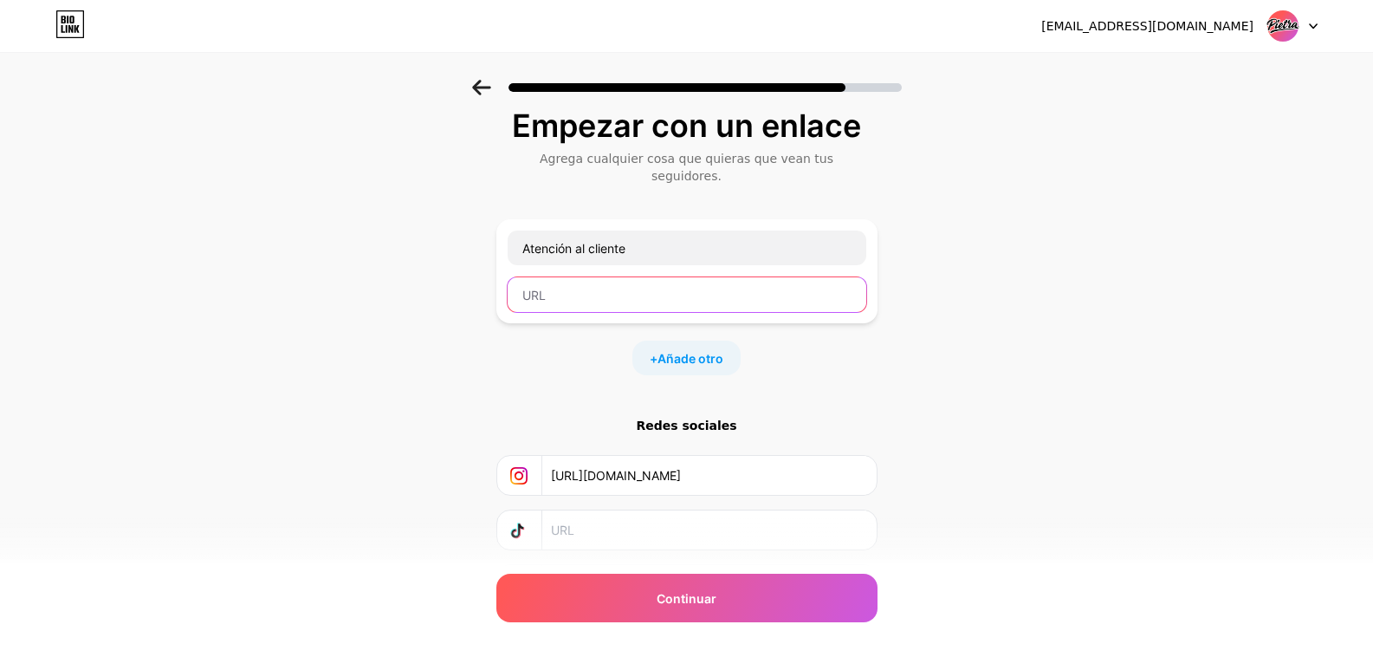
click at [597, 279] on input "text" at bounding box center [687, 294] width 359 height 35
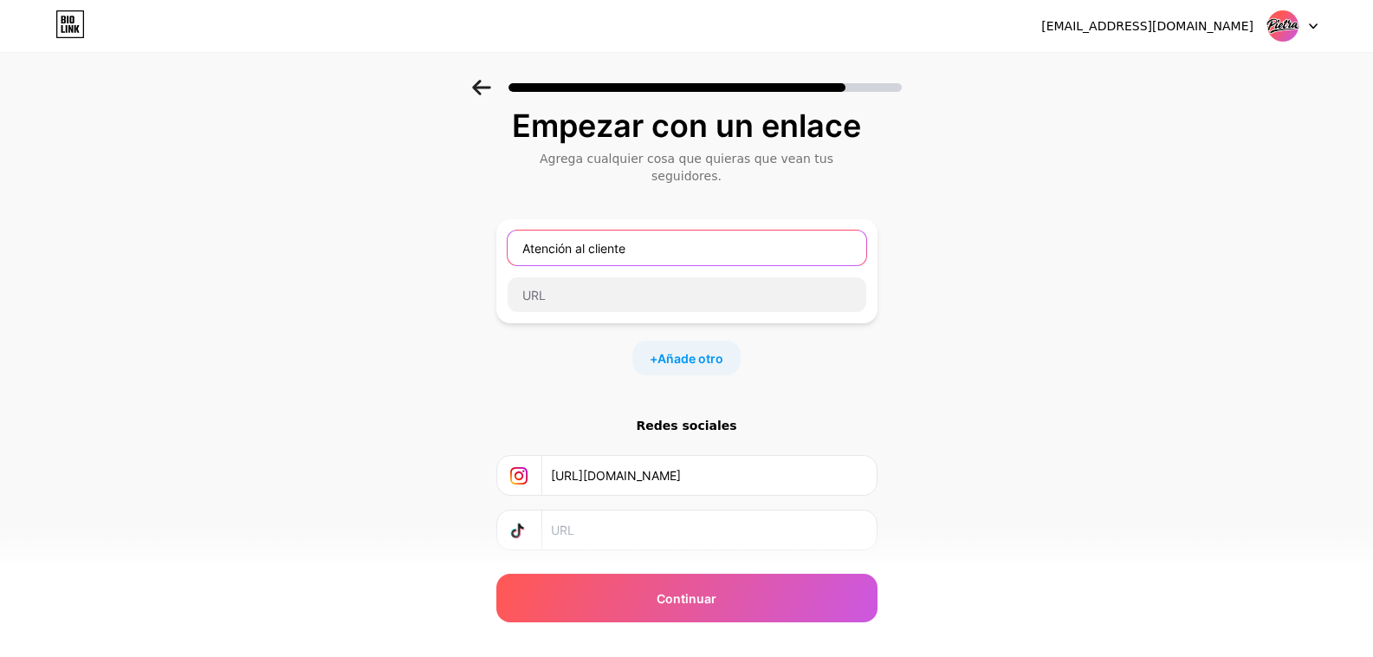
click at [652, 230] on input "Atención al cliente" at bounding box center [687, 247] width 359 height 35
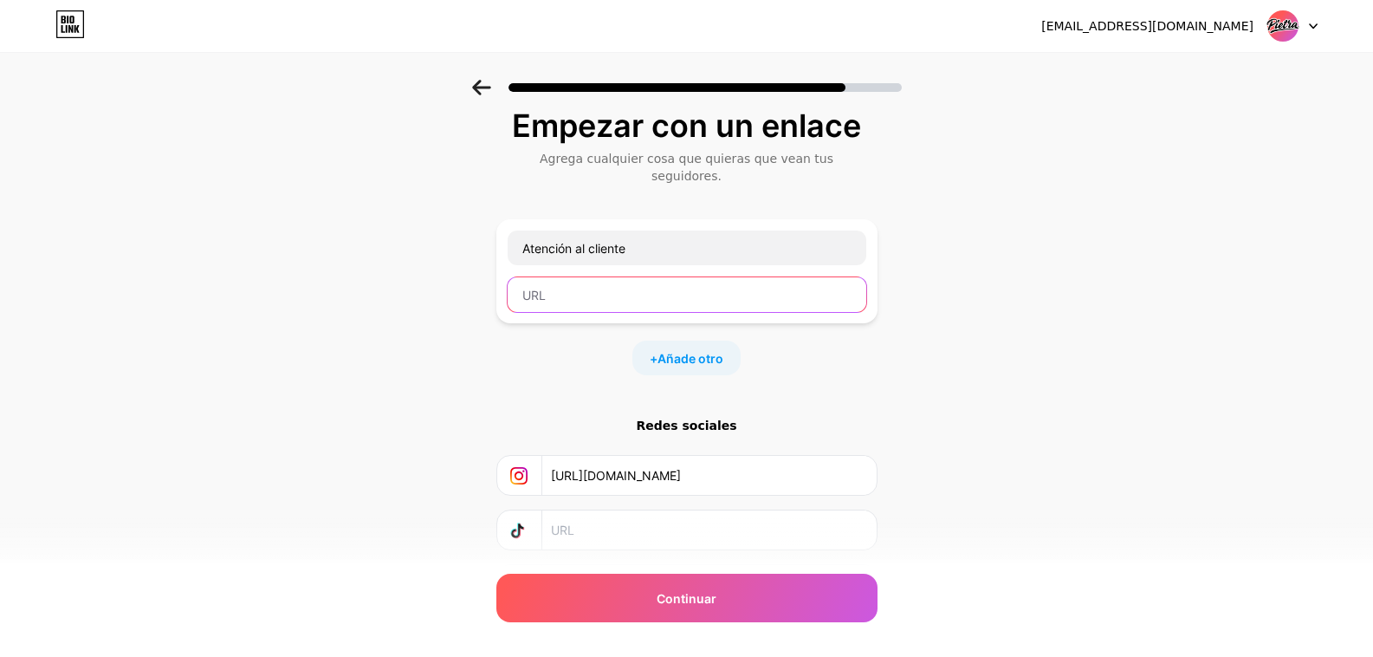
click at [634, 280] on input "text" at bounding box center [687, 294] width 359 height 35
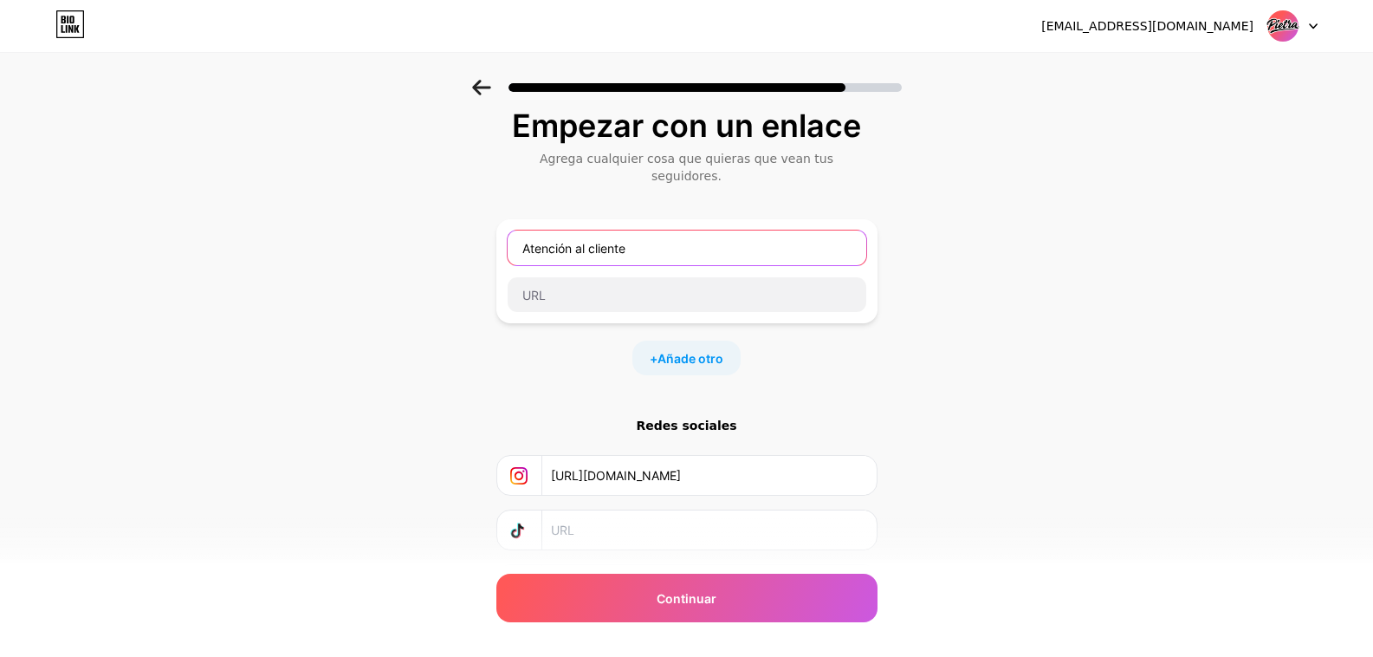
click at [667, 234] on input "Atención al cliente" at bounding box center [687, 247] width 359 height 35
drag, startPoint x: 680, startPoint y: 222, endPoint x: 502, endPoint y: 212, distance: 178.7
click at [502, 212] on div "Empezar con un enlace Agrega cualquier cosa que quieras que vean tus seguidores…" at bounding box center [686, 378] width 1373 height 626
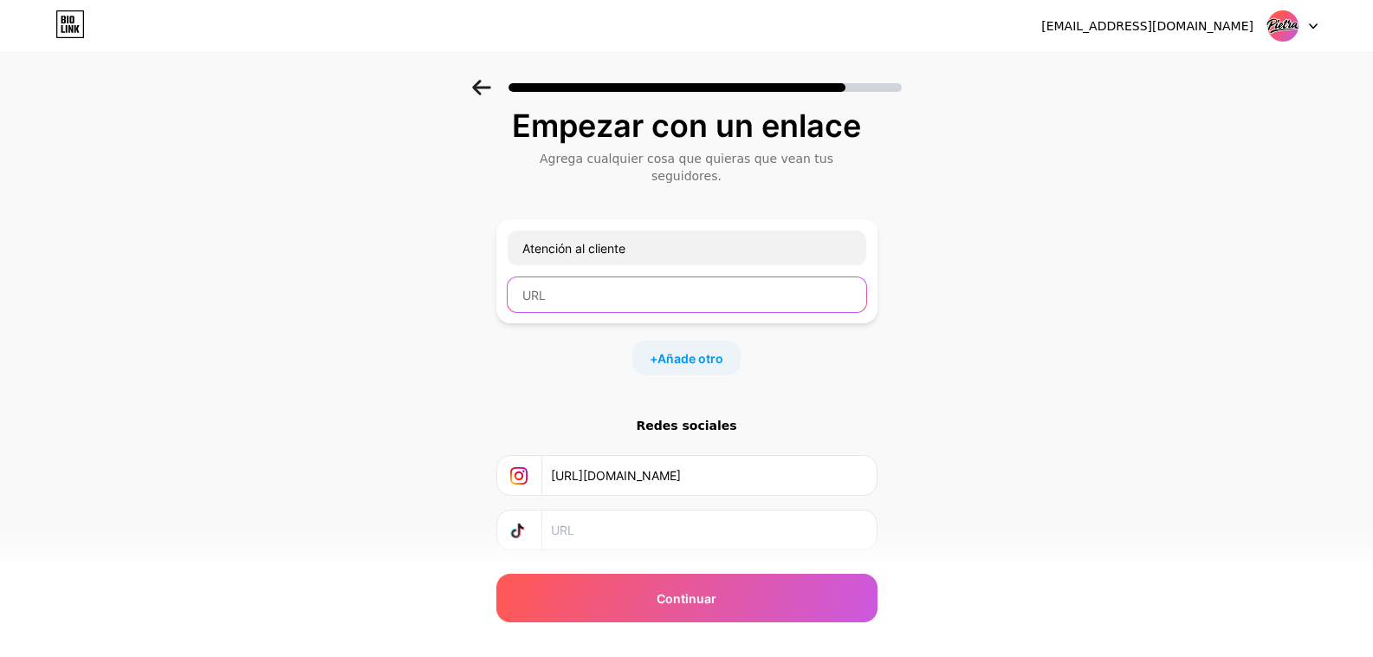
click at [594, 282] on input "text" at bounding box center [687, 294] width 359 height 35
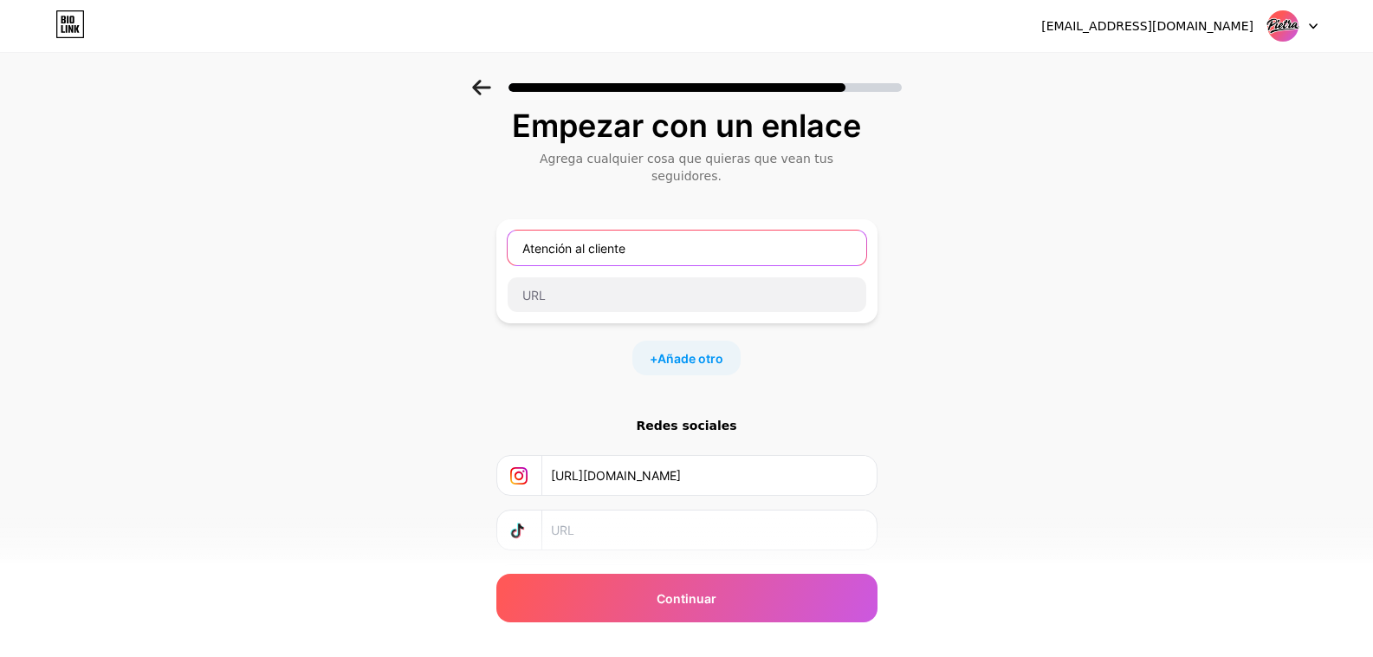
click at [654, 231] on input "Atención al cliente" at bounding box center [687, 247] width 359 height 35
drag, startPoint x: 662, startPoint y: 236, endPoint x: 492, endPoint y: 211, distance: 171.6
click at [492, 211] on div "Empezar con un enlace Agrega cualquier cosa que quieras que vean tus seguidores…" at bounding box center [686, 378] width 1373 height 626
click at [671, 230] on input "Atención al cliente" at bounding box center [687, 247] width 359 height 35
drag, startPoint x: 686, startPoint y: 226, endPoint x: 515, endPoint y: 223, distance: 171.6
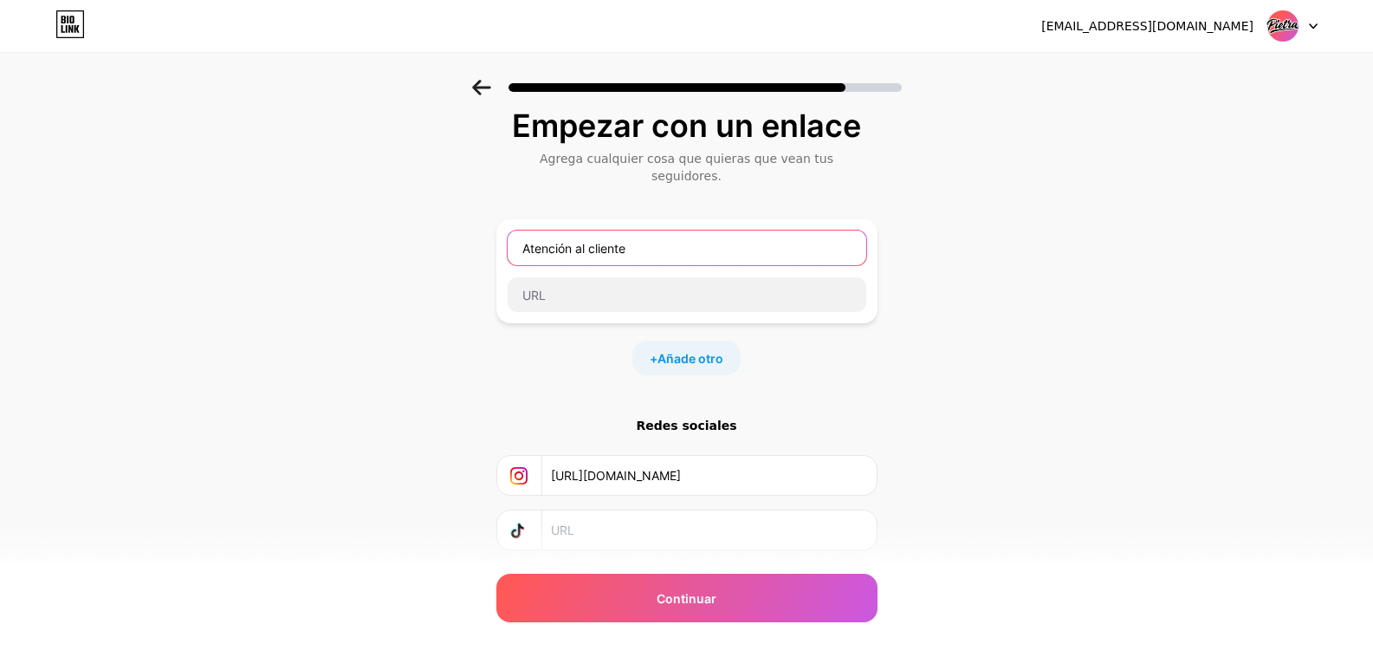
click at [515, 230] on input "Atención al cliente" at bounding box center [687, 247] width 359 height 35
type input "Gerente Comercial"
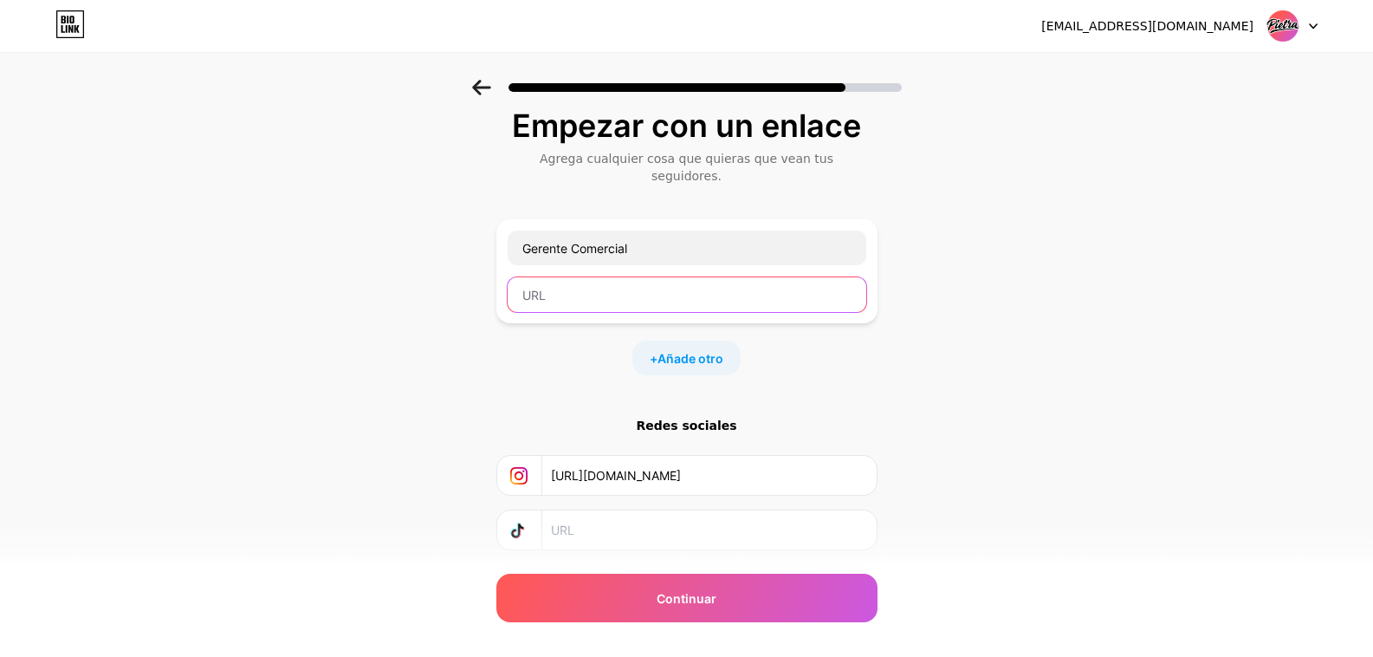
click at [657, 280] on input "text" at bounding box center [687, 294] width 359 height 35
paste input "[PHONE_NUMBER]"
click at [637, 277] on input "[DOMAIN_NAME]//[PHONE_NUMBER]" at bounding box center [687, 294] width 359 height 35
click at [734, 277] on input "[DOMAIN_NAME][URL] 982935686" at bounding box center [687, 294] width 359 height 35
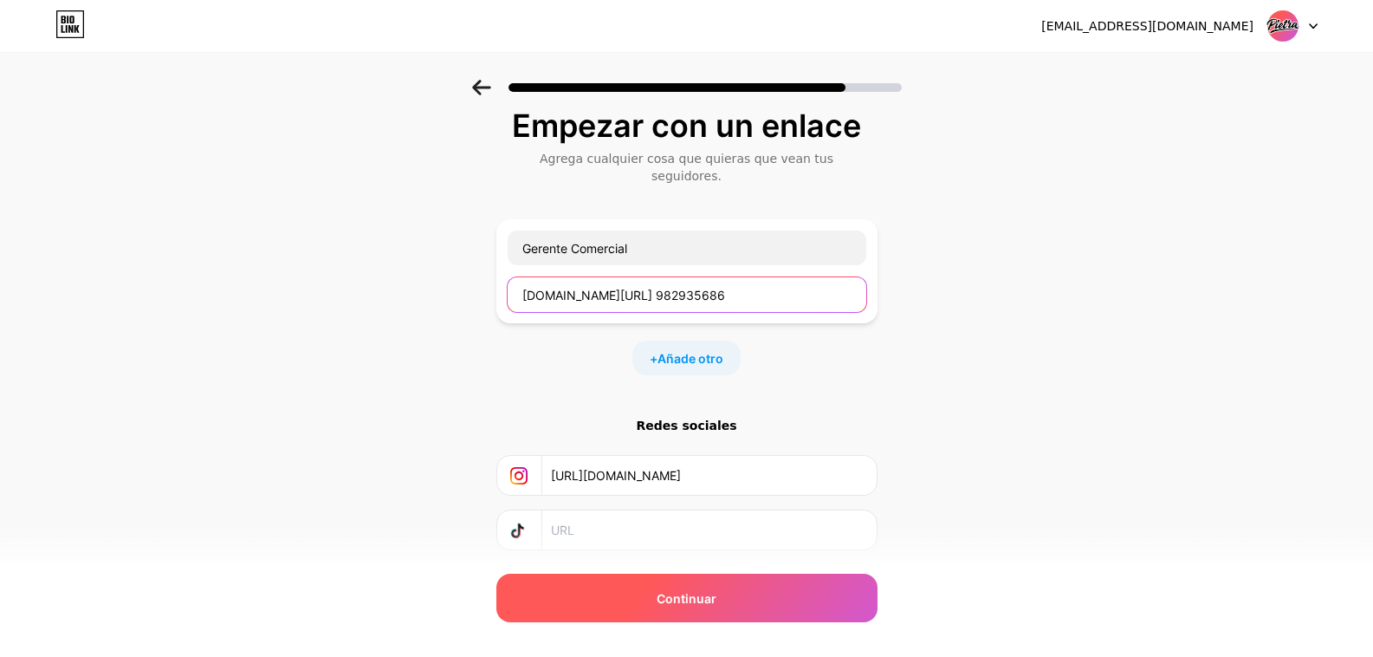
type input "[DOMAIN_NAME][URL] 982935686"
click at [769, 601] on div "Continuar" at bounding box center [686, 597] width 381 height 49
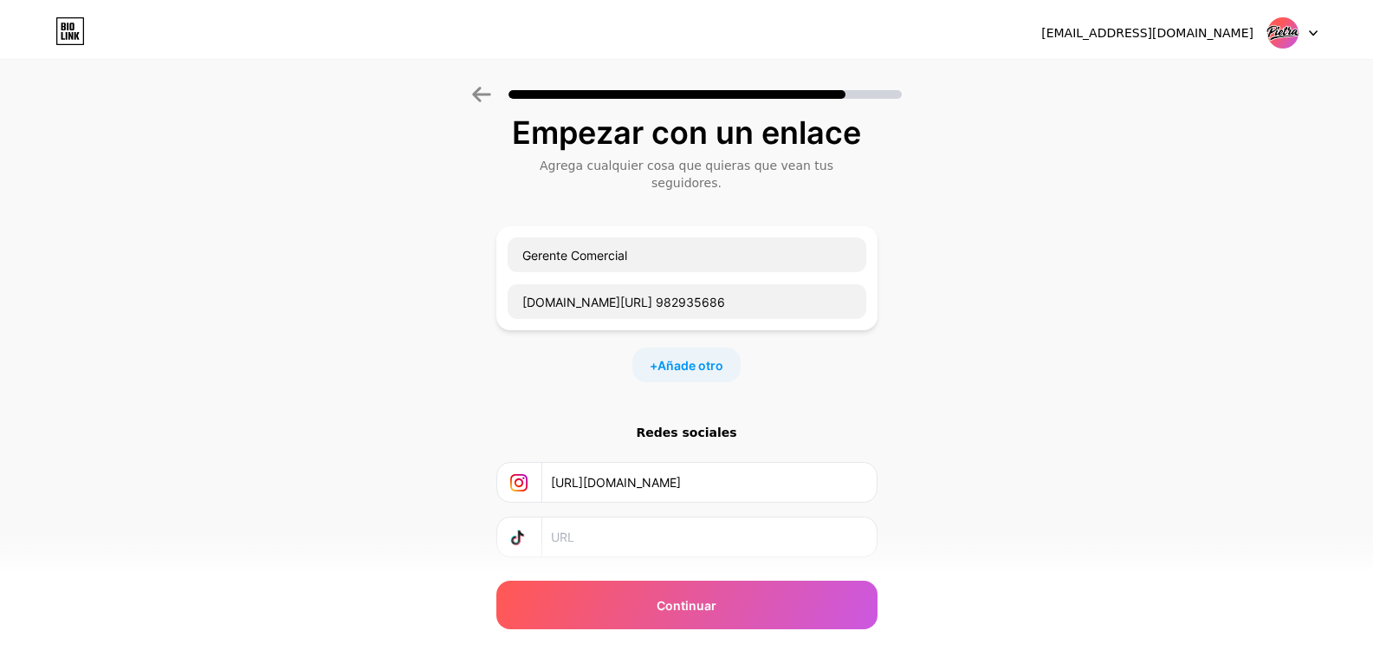
scroll to position [0, 0]
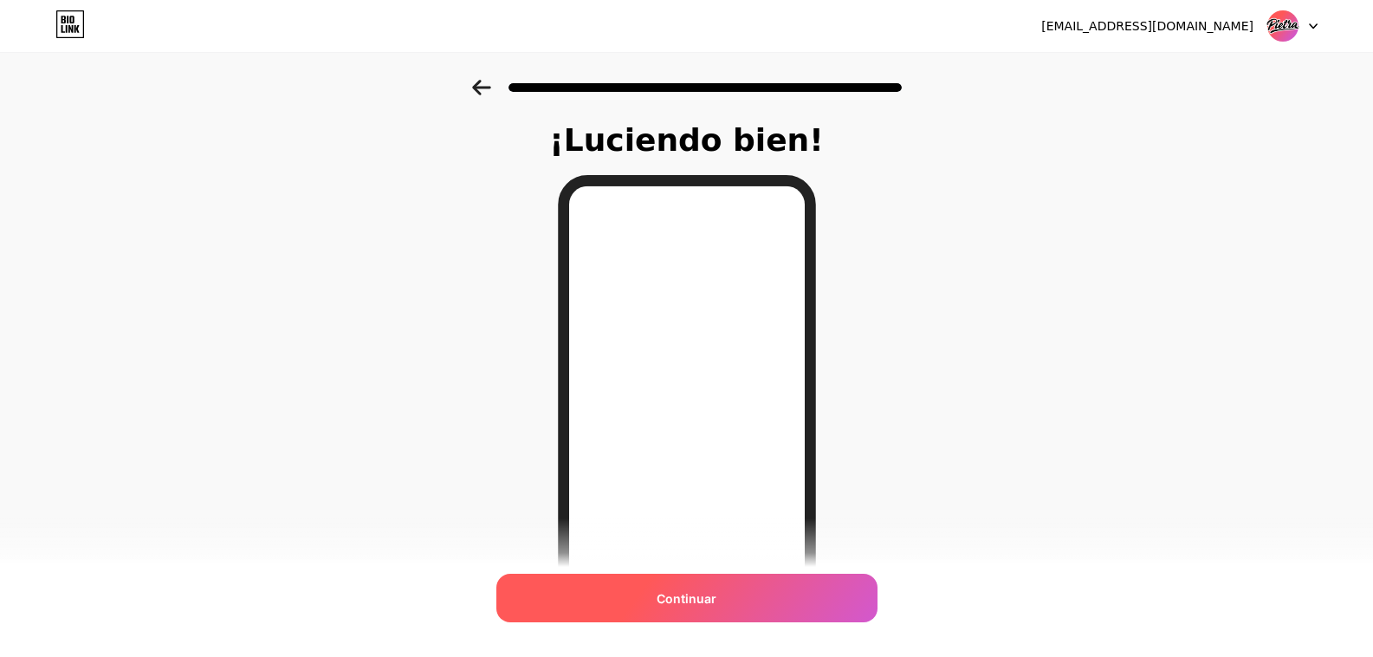
click at [730, 599] on div "Continuar" at bounding box center [686, 597] width 381 height 49
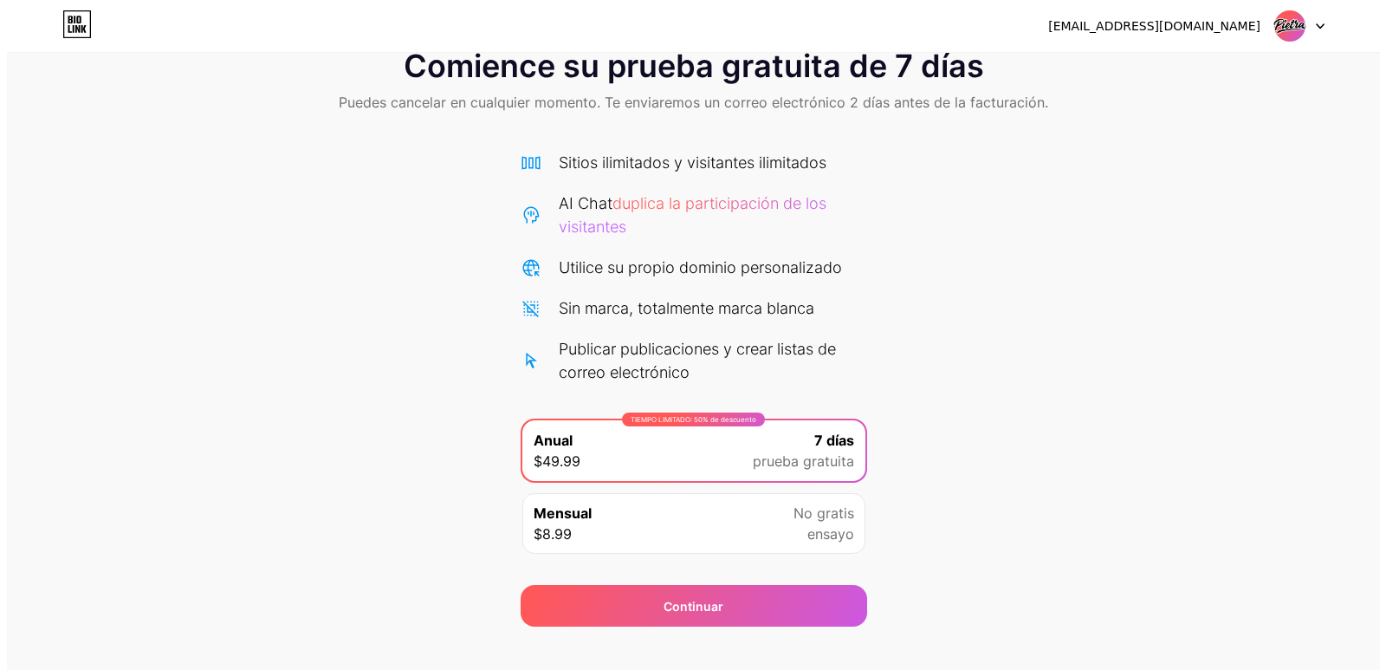
scroll to position [74, 0]
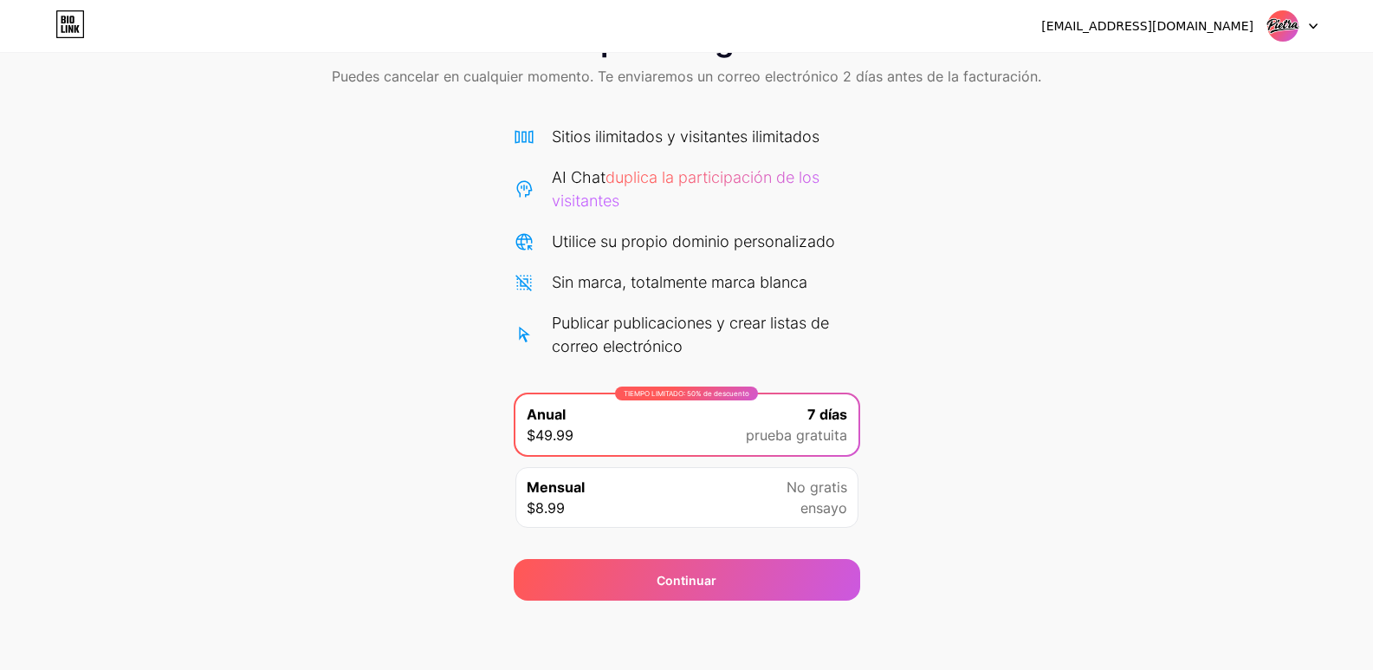
click at [846, 513] on font "ensayo" at bounding box center [823, 507] width 47 height 17
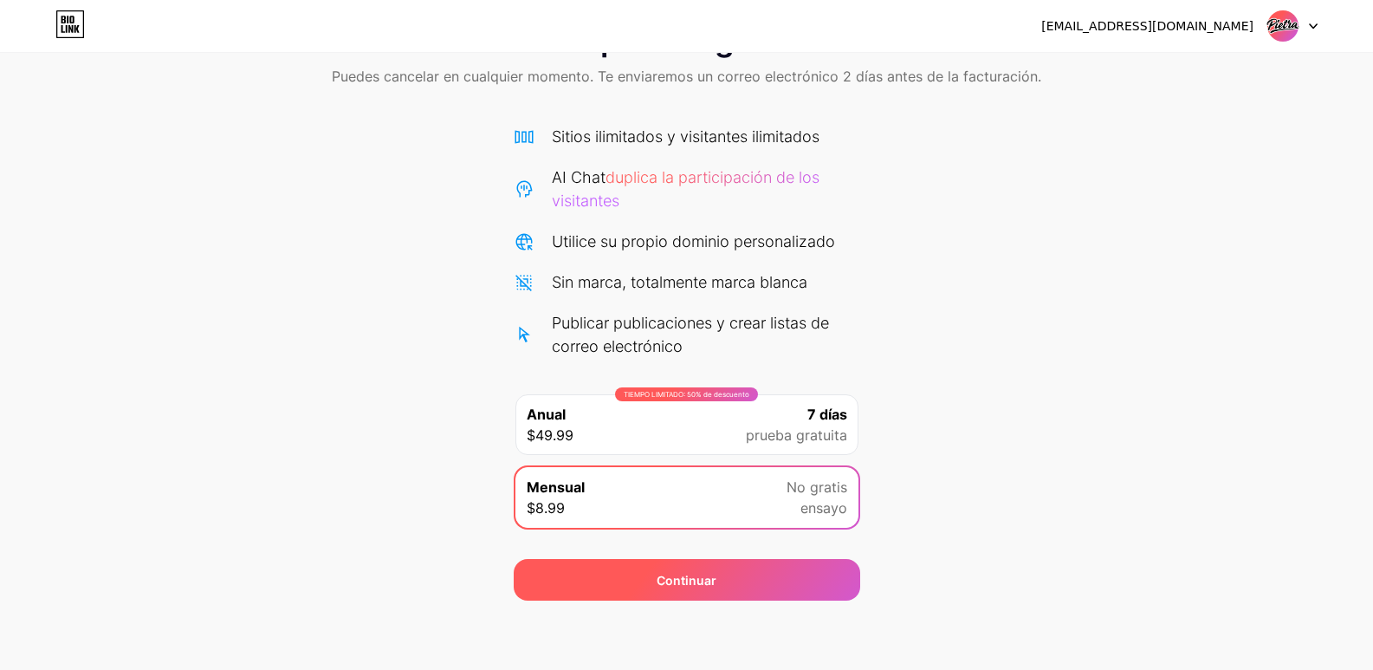
click at [805, 568] on div "Continuar" at bounding box center [687, 580] width 347 height 42
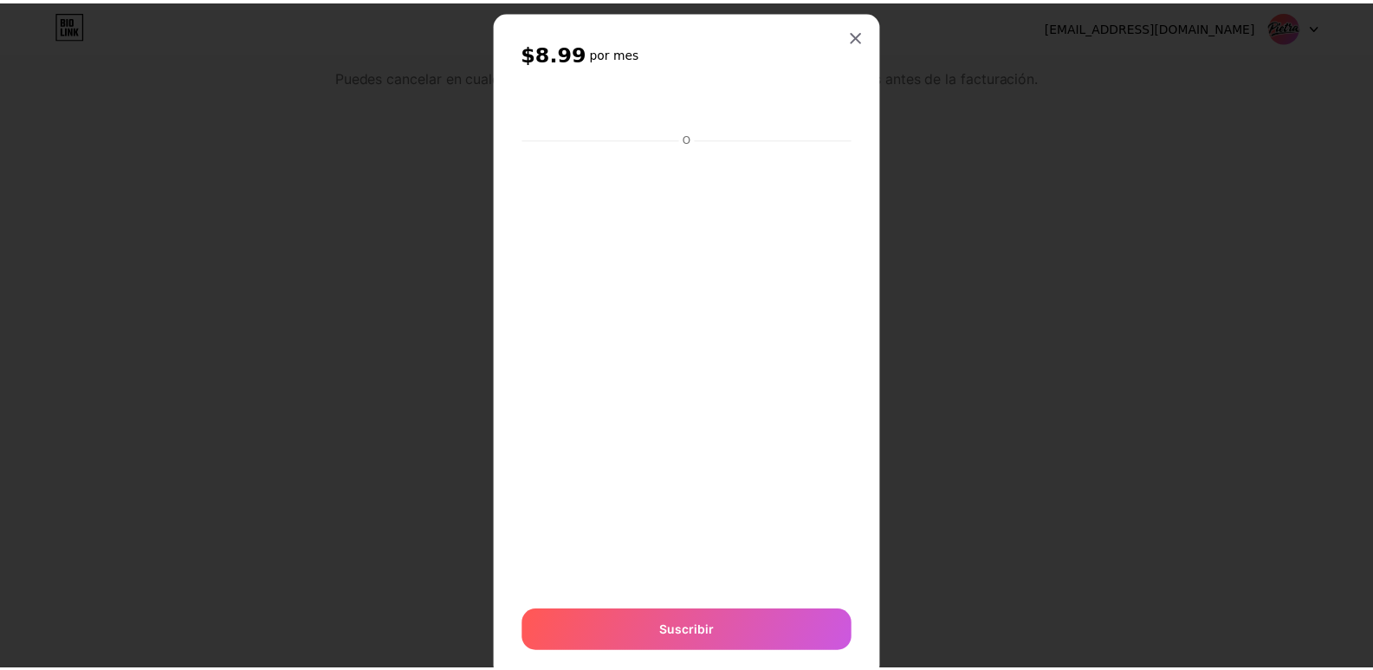
scroll to position [0, 0]
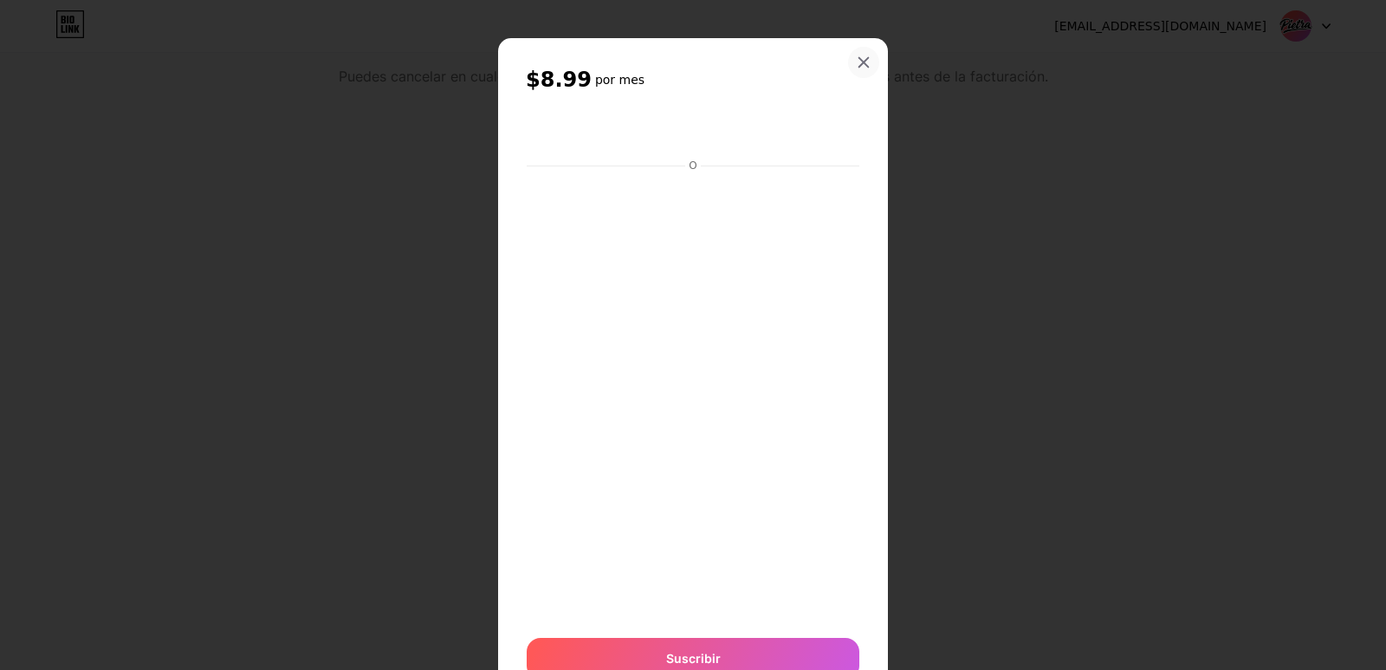
click at [857, 56] on icon at bounding box center [864, 62] width 14 height 14
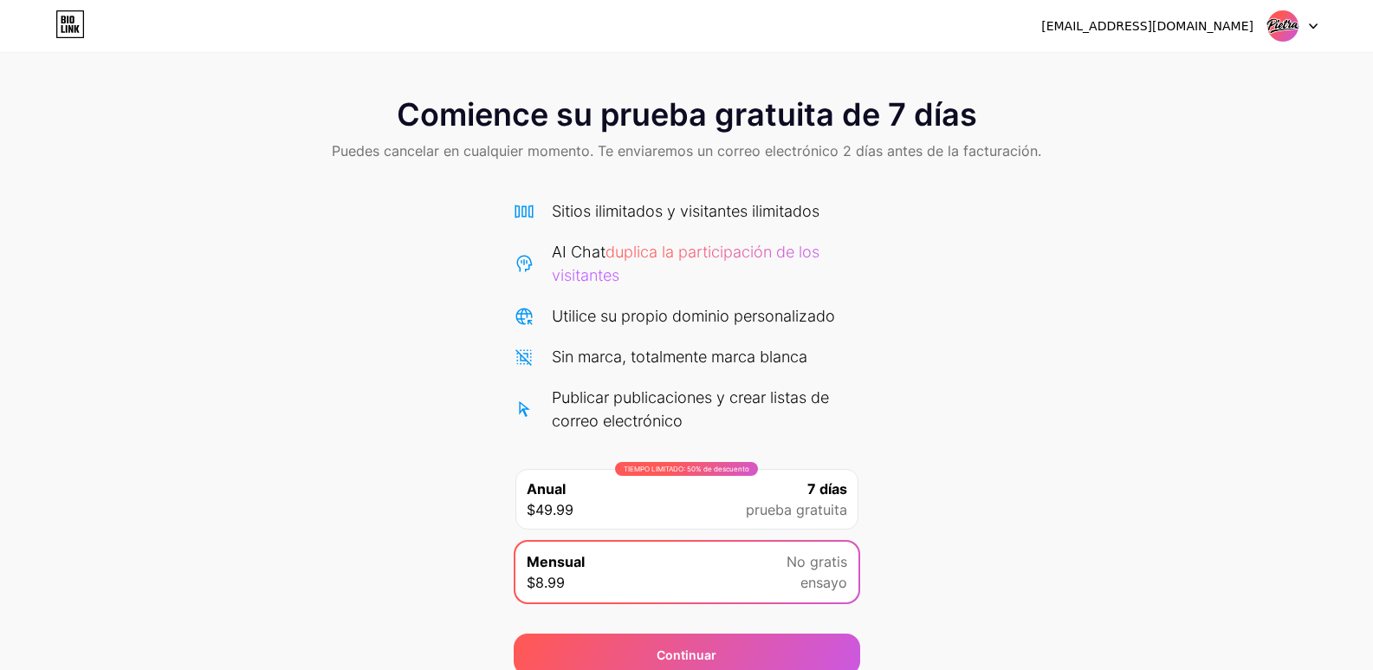
click at [1311, 23] on icon at bounding box center [1313, 26] width 9 height 6
click at [1174, 67] on font "Cerrar sesión" at bounding box center [1159, 70] width 81 height 15
